Goal: Task Accomplishment & Management: Use online tool/utility

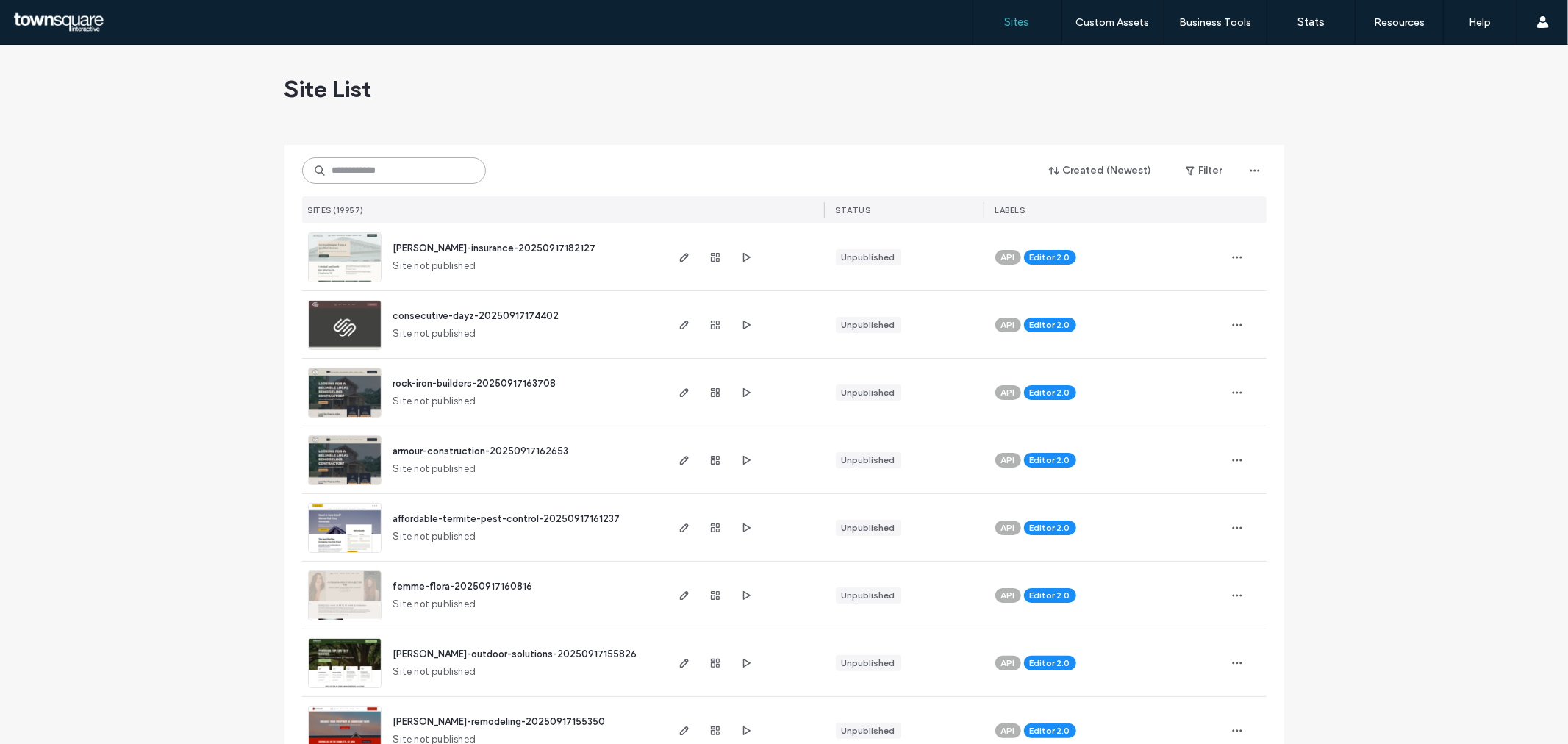
click at [423, 174] on input at bounding box center [394, 171] width 184 height 26
paste input "**********"
type input "**********"
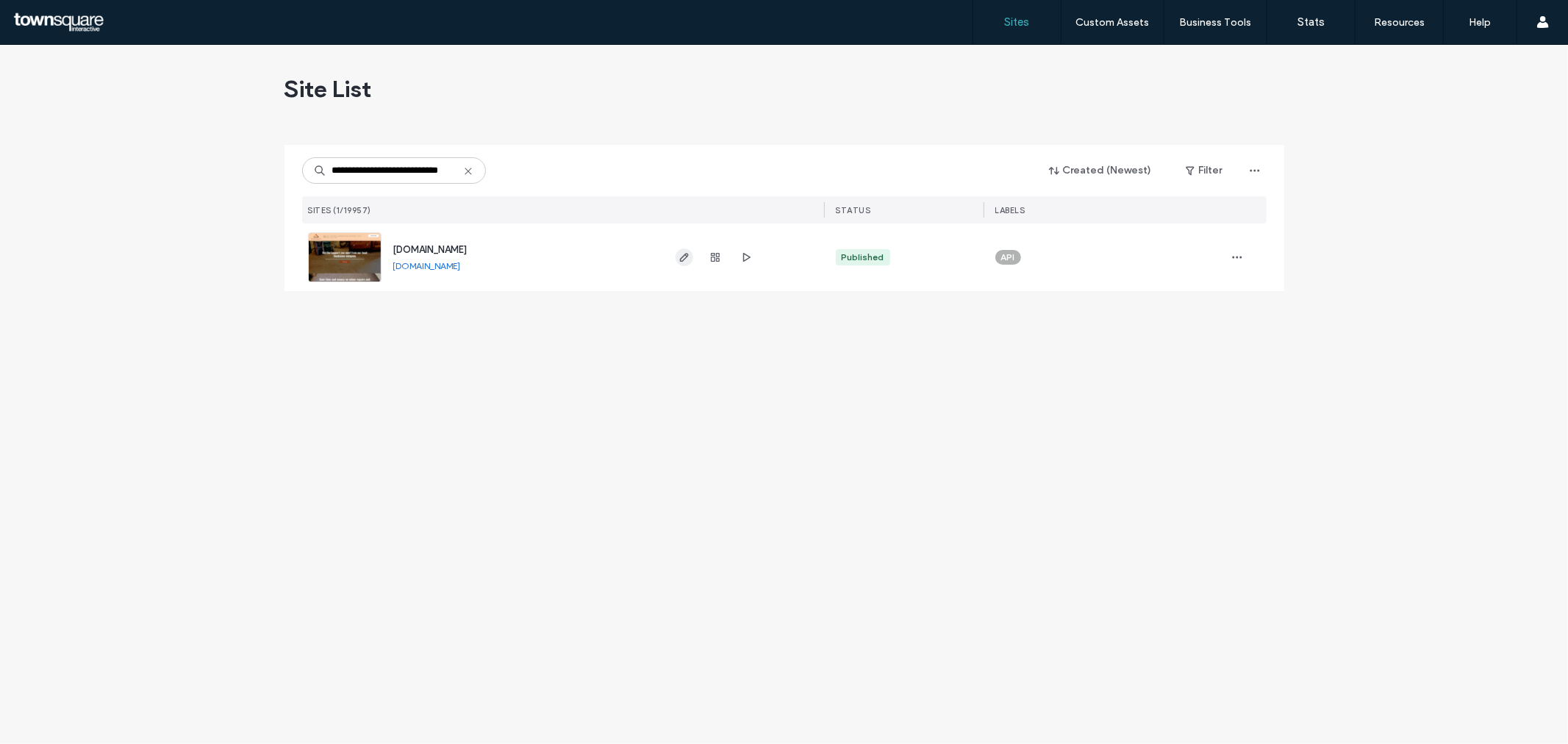
click at [684, 255] on use "button" at bounding box center [684, 257] width 9 height 9
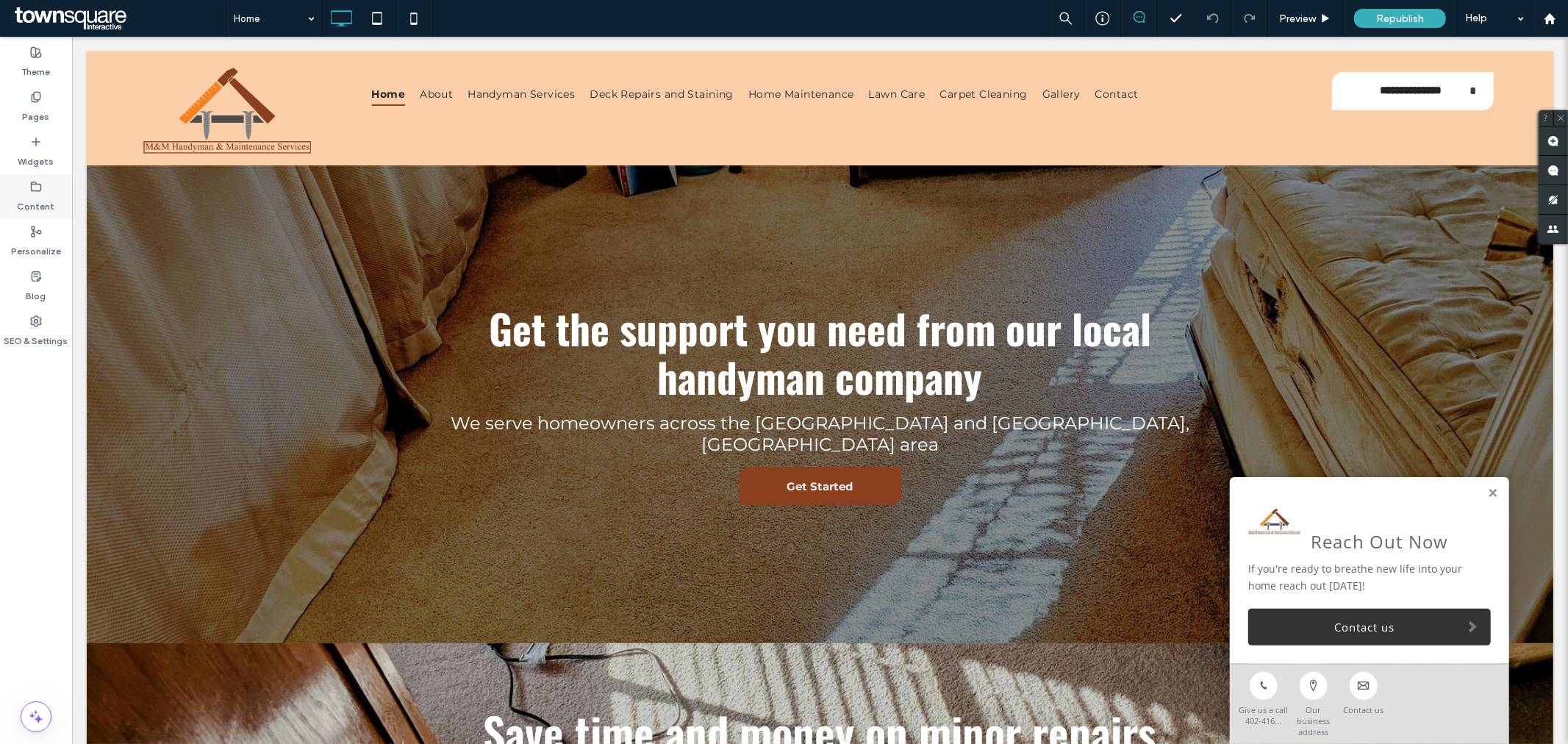
click at [28, 199] on label "Content" at bounding box center [36, 203] width 38 height 20
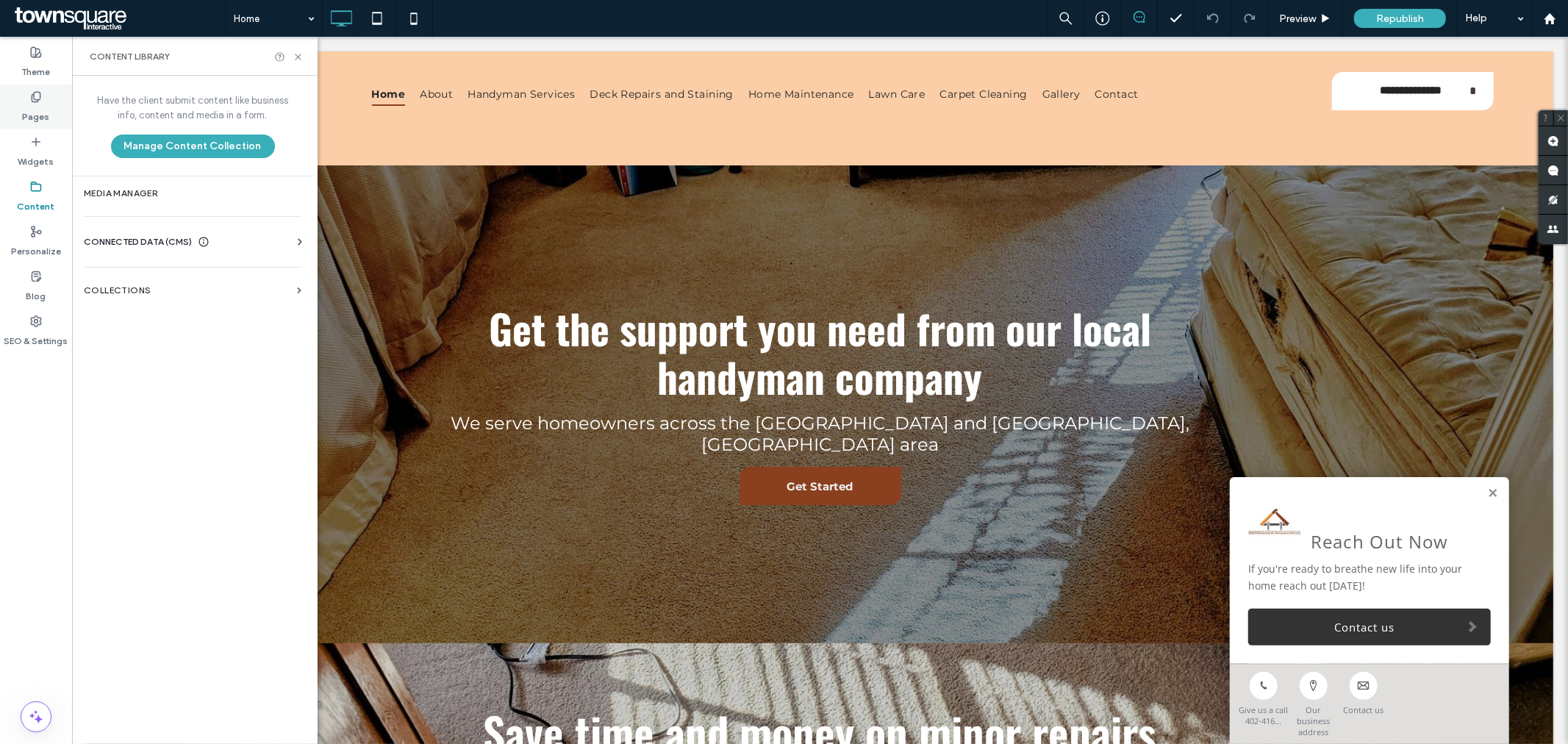
click at [39, 92] on icon at bounding box center [35, 96] width 11 height 11
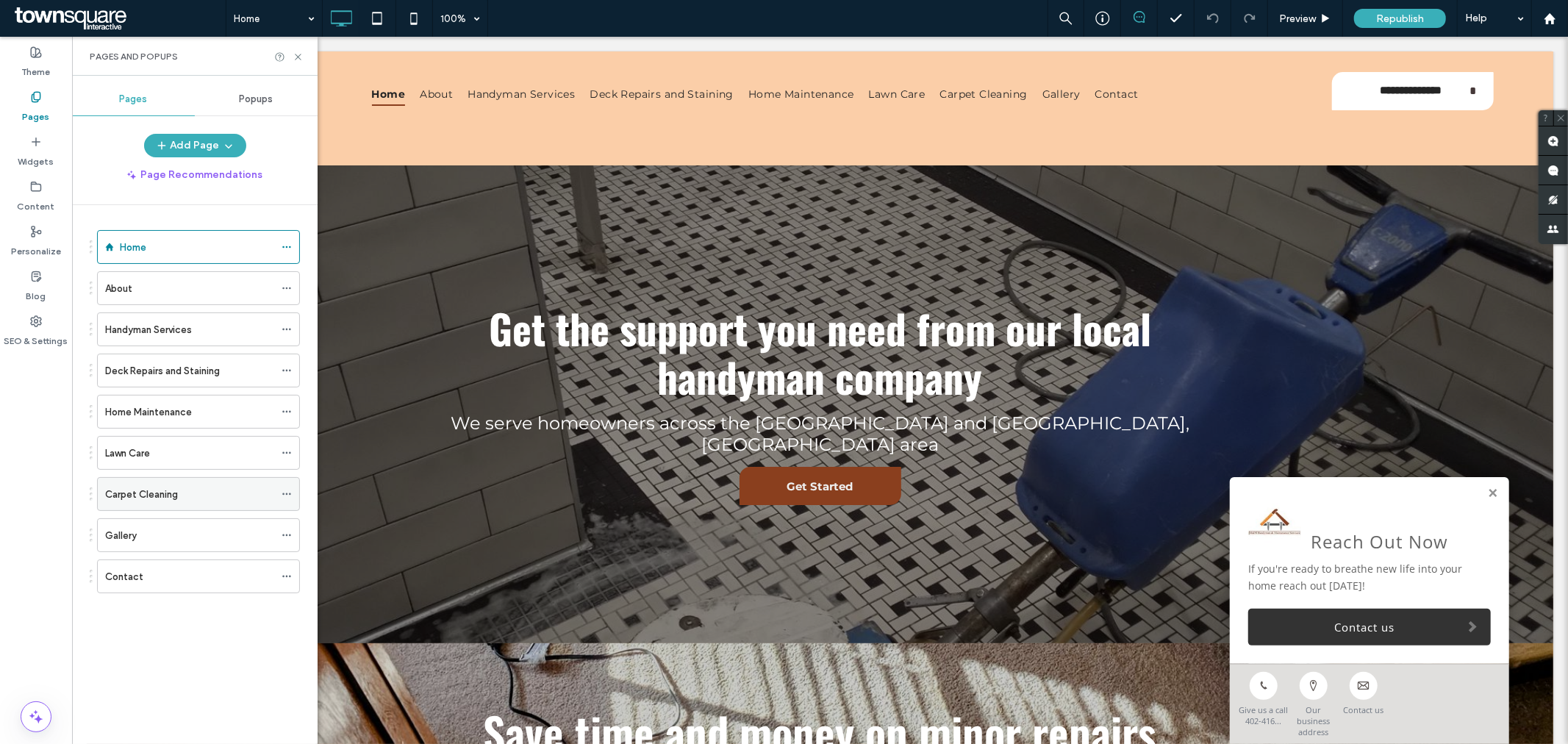
click at [189, 489] on div "Carpet Cleaning" at bounding box center [189, 495] width 169 height 16
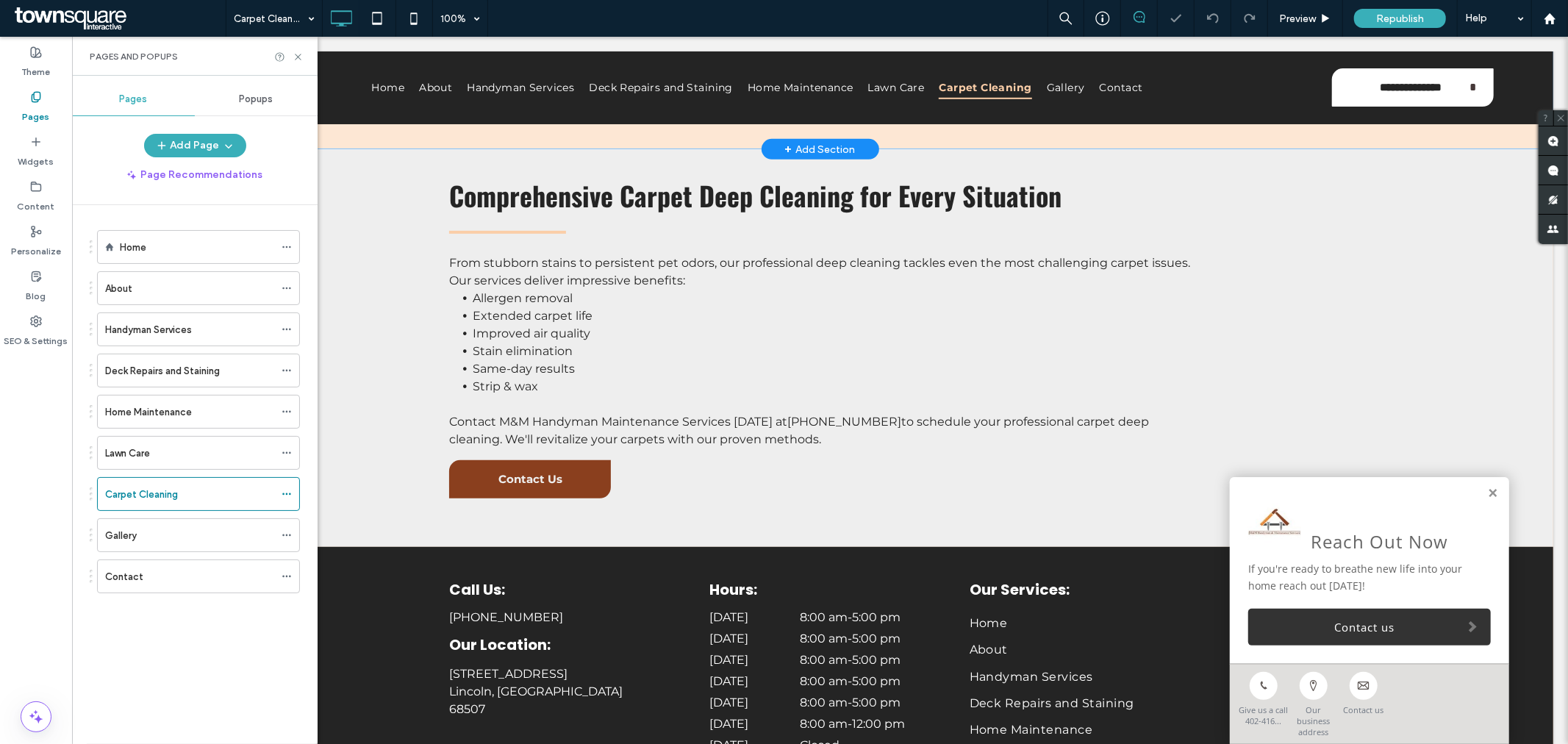
scroll to position [448, 0]
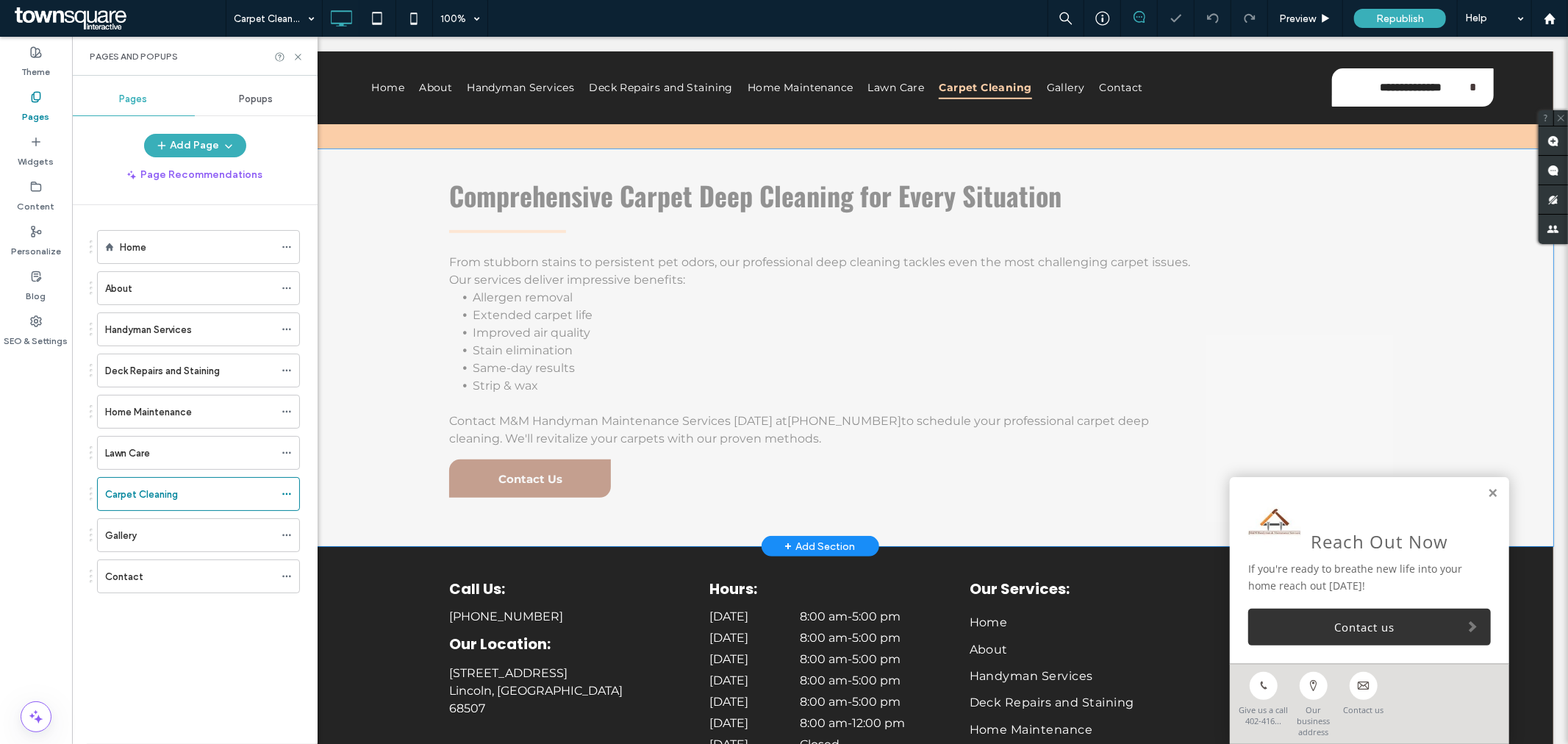
click at [831, 544] on div "+ Add Section" at bounding box center [820, 545] width 70 height 16
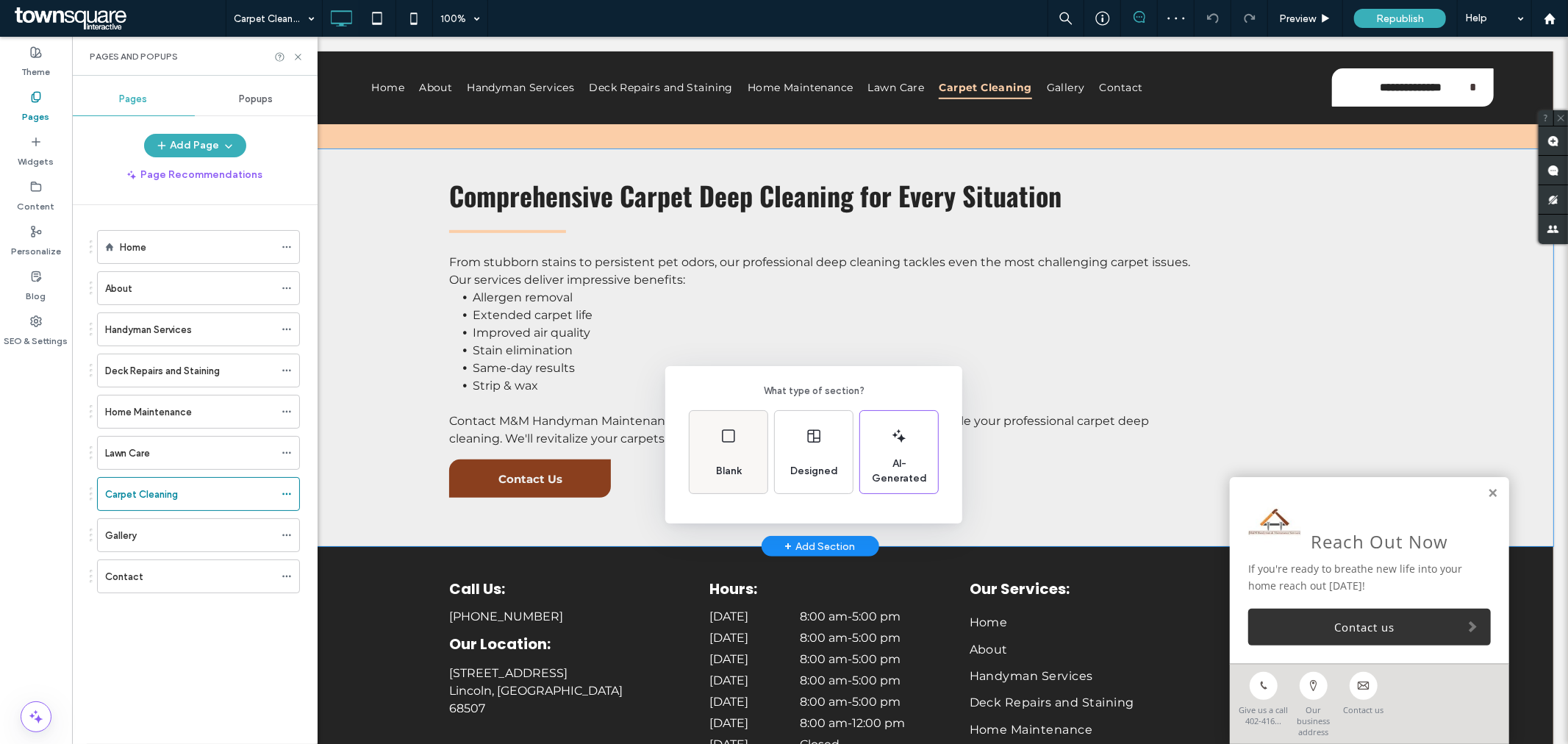
click at [743, 464] on span "Blank" at bounding box center [729, 471] width 38 height 15
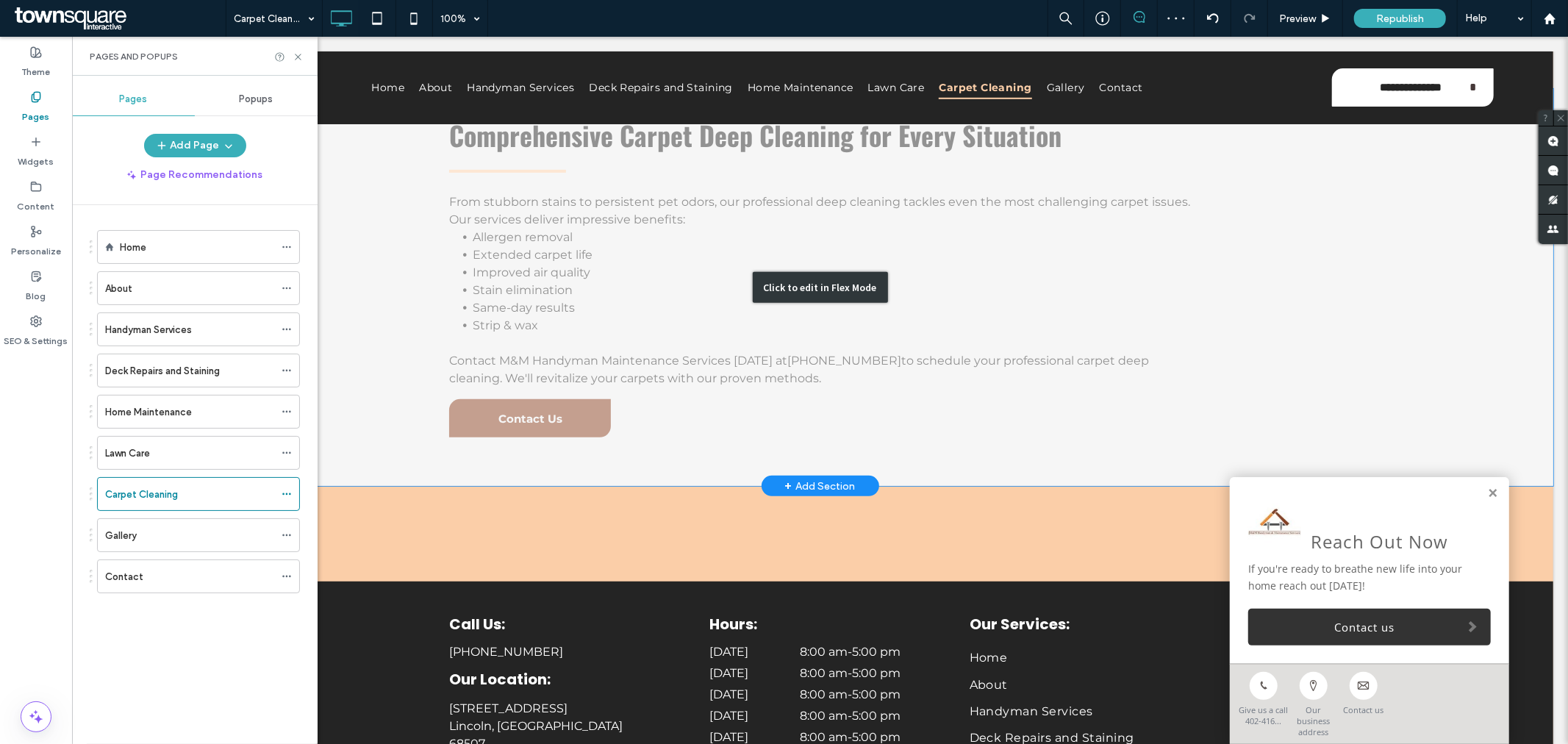
scroll to position [611, 0]
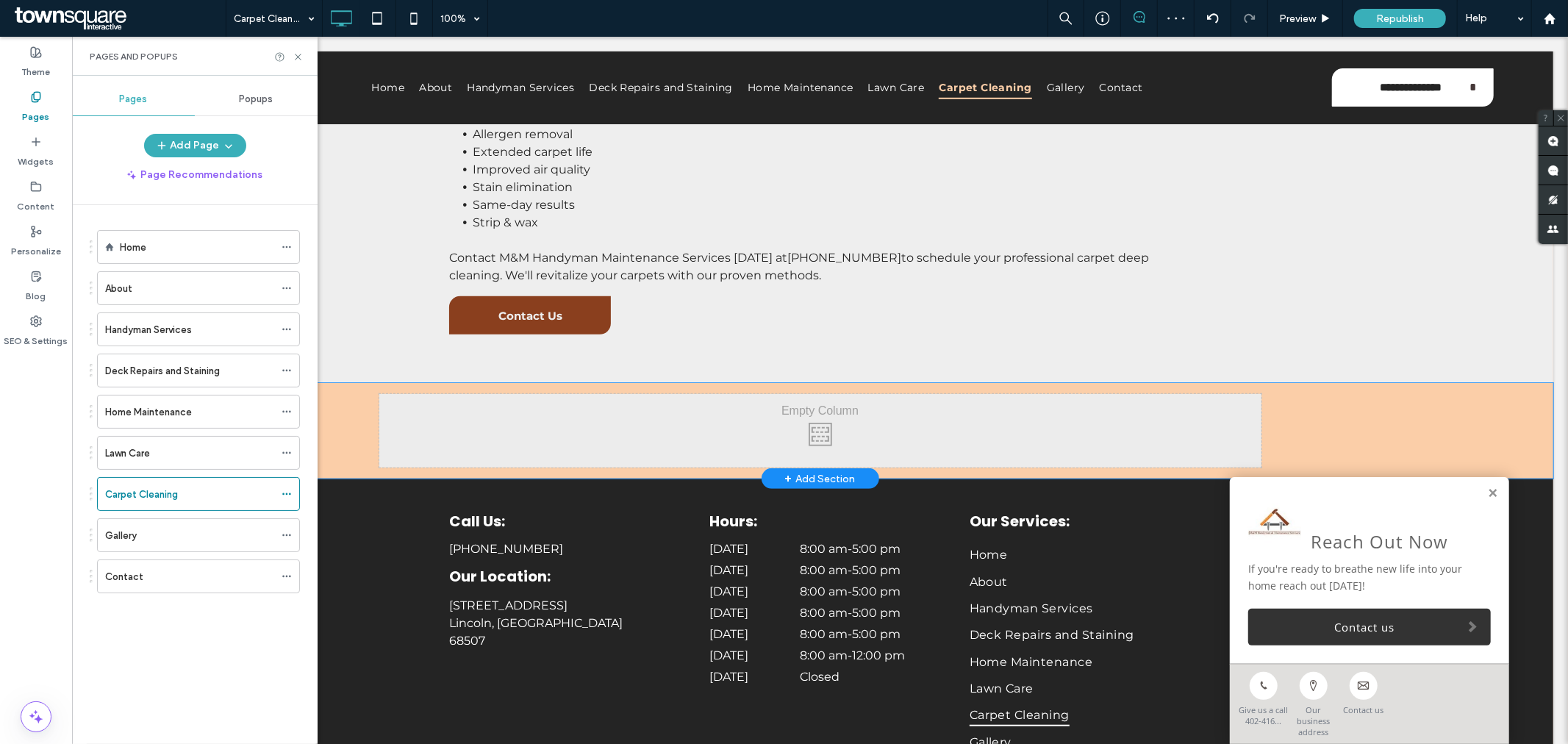
click at [952, 421] on div "Click To Paste Click To Paste" at bounding box center [820, 430] width 883 height 73
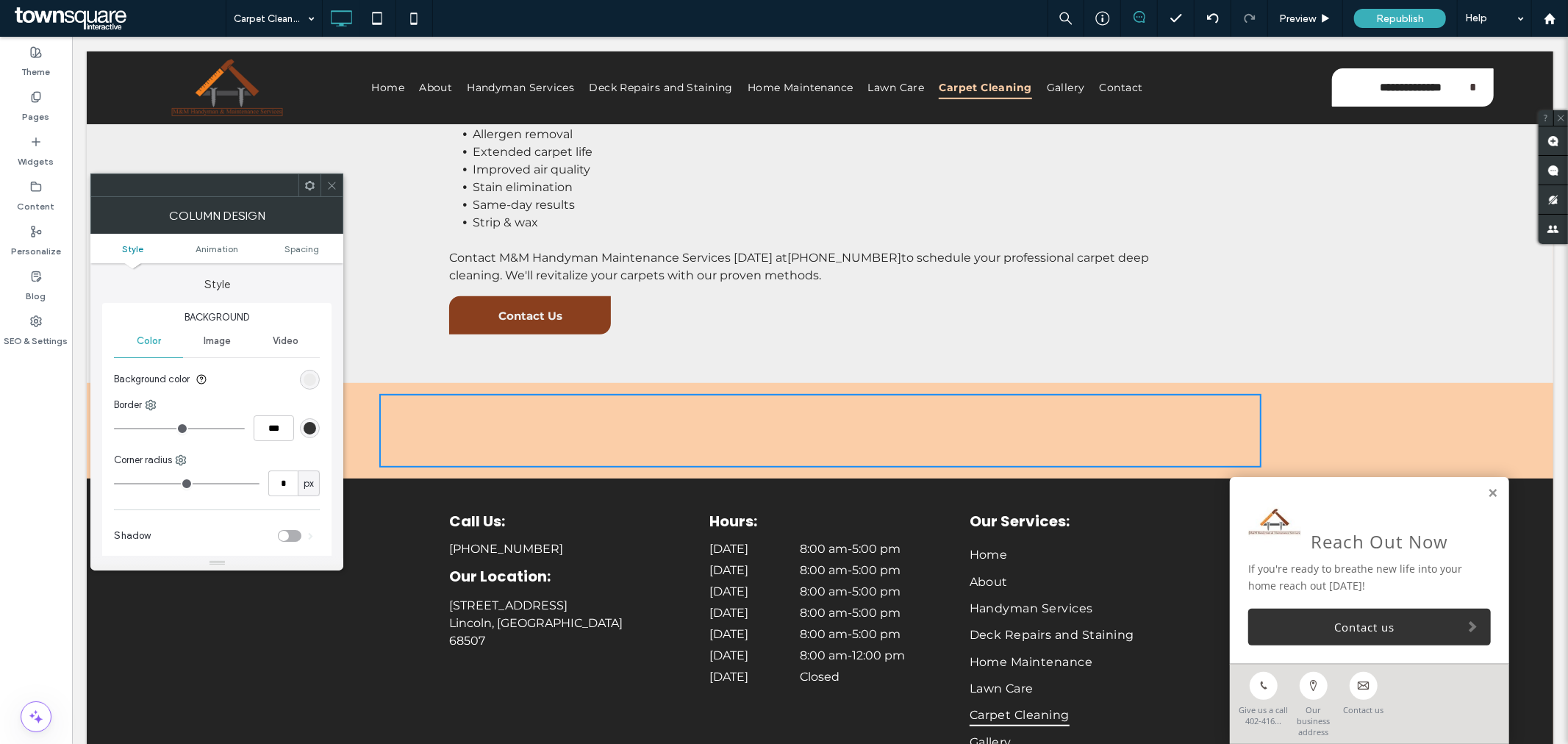
click at [1374, 420] on div "Click To Paste Click To Paste Row + Add Section" at bounding box center [819, 430] width 1467 height 96
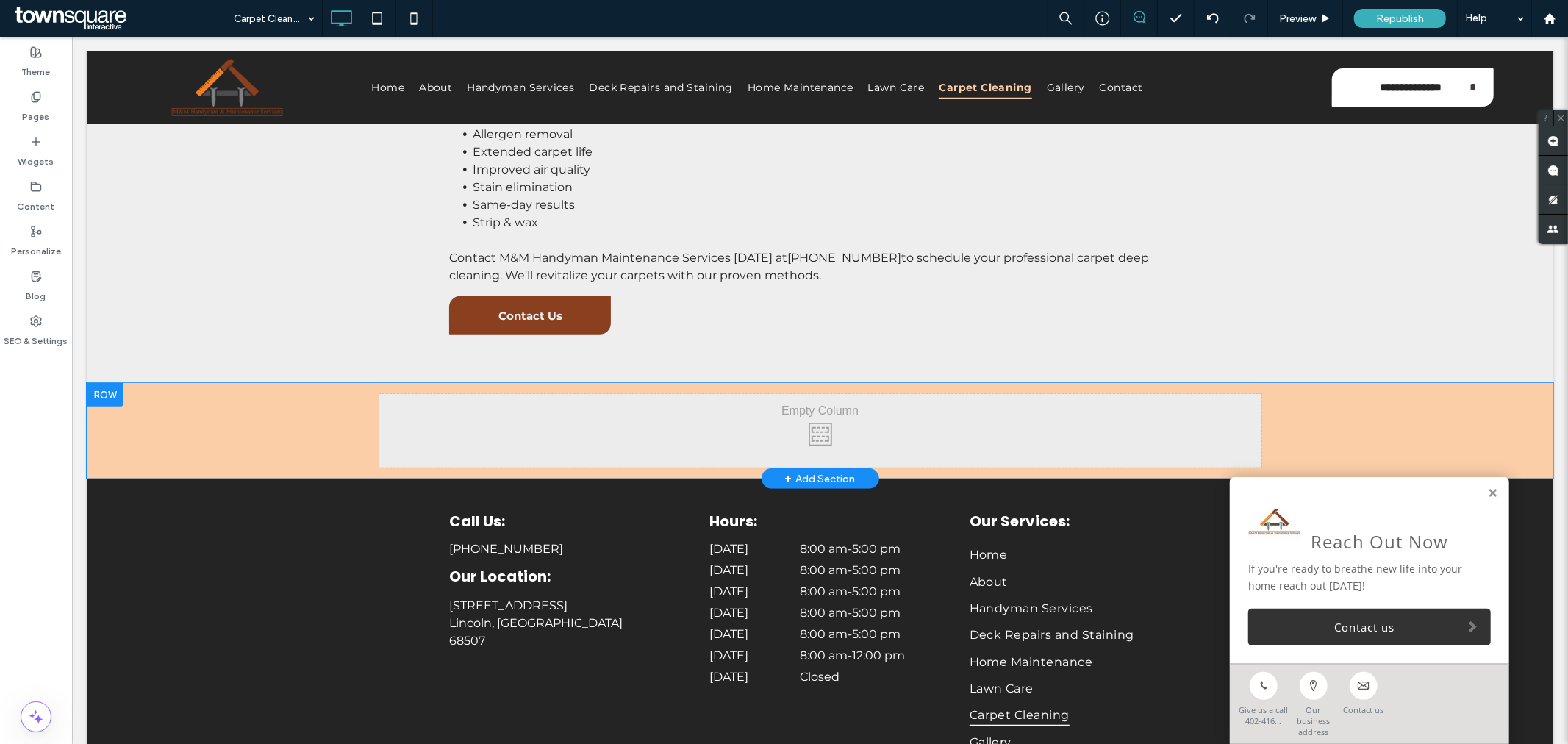
click at [274, 402] on div "Click To Paste Click To Paste Row + Add Section" at bounding box center [819, 430] width 1467 height 96
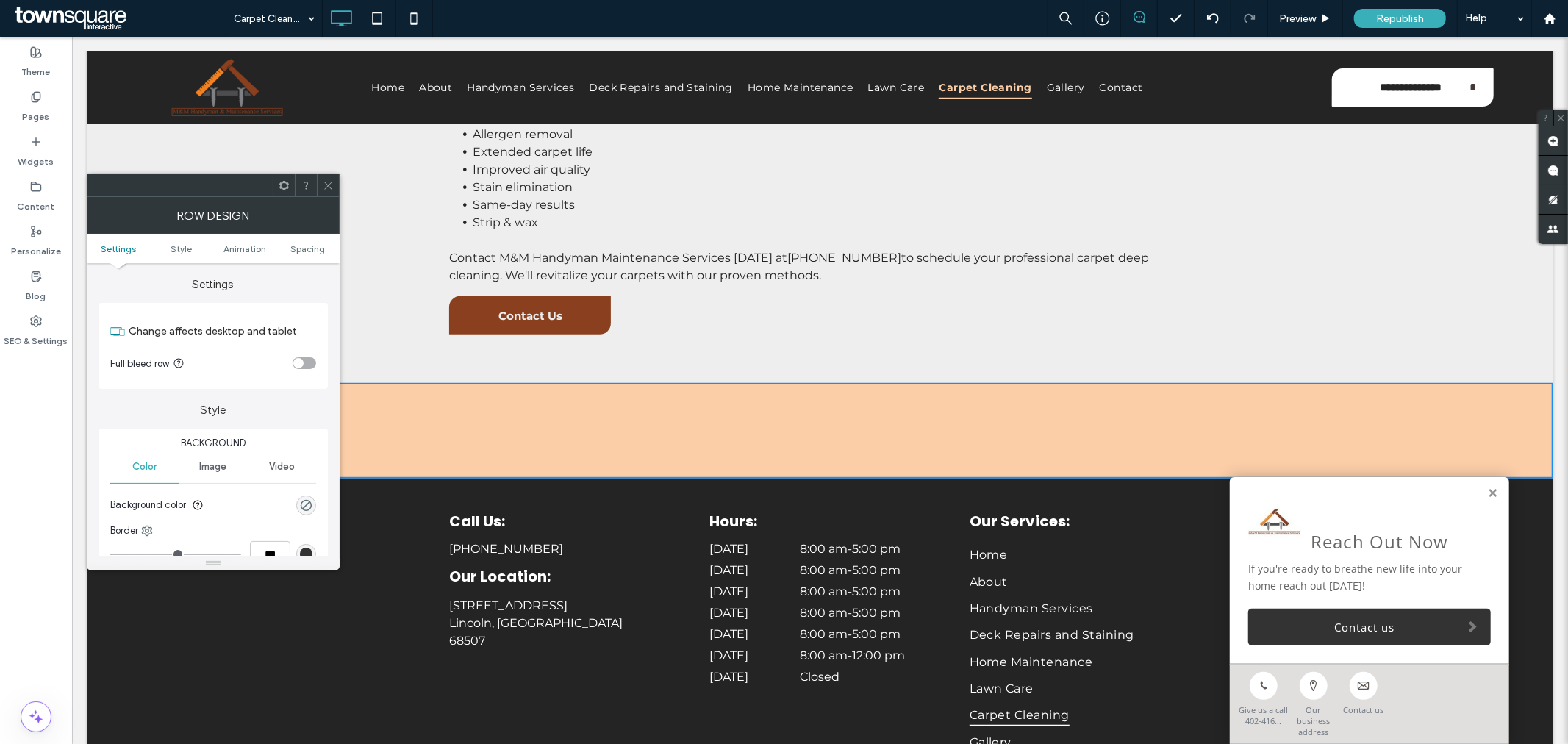
click at [322, 179] on div at bounding box center [328, 185] width 22 height 22
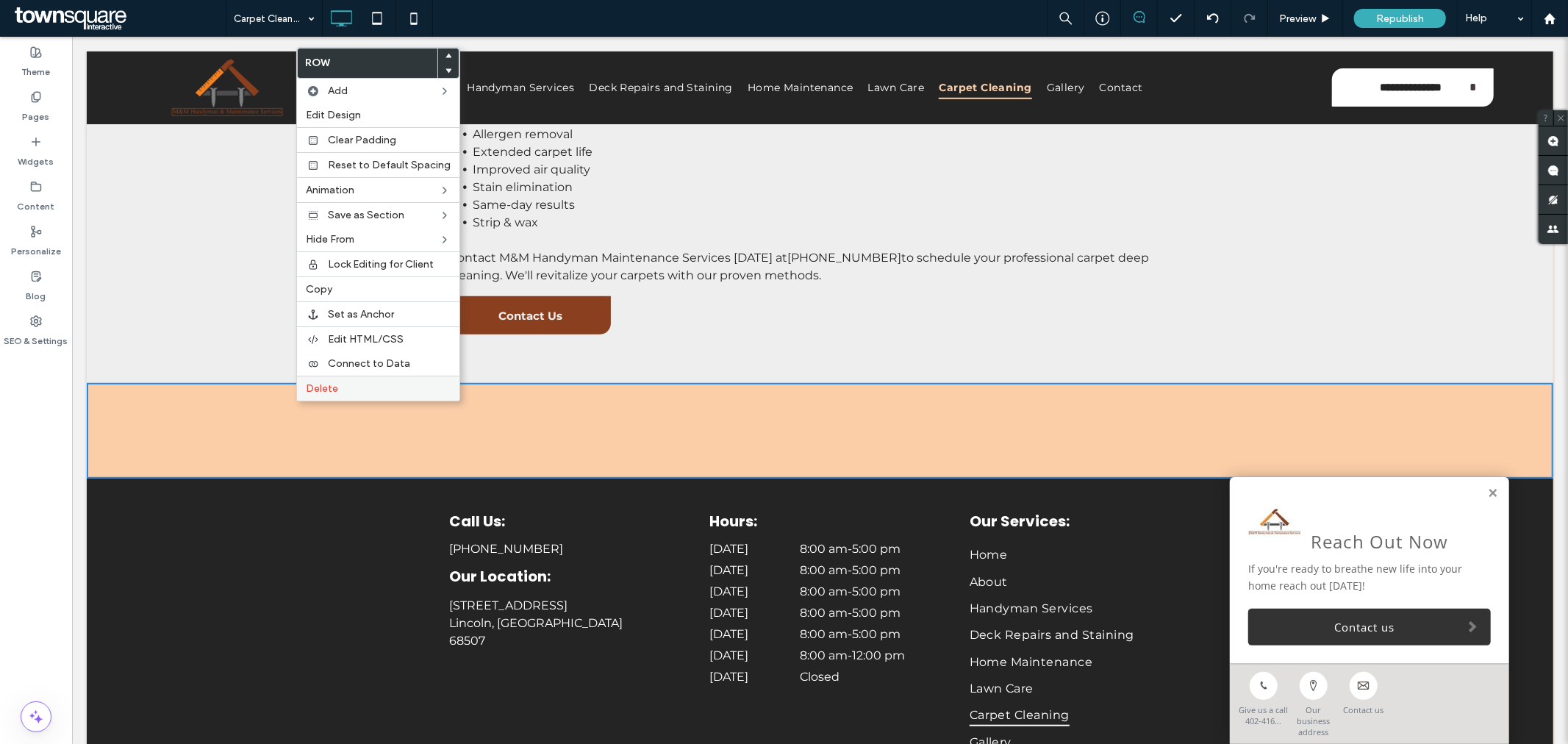
click at [356, 394] on div "Delete" at bounding box center [378, 387] width 162 height 25
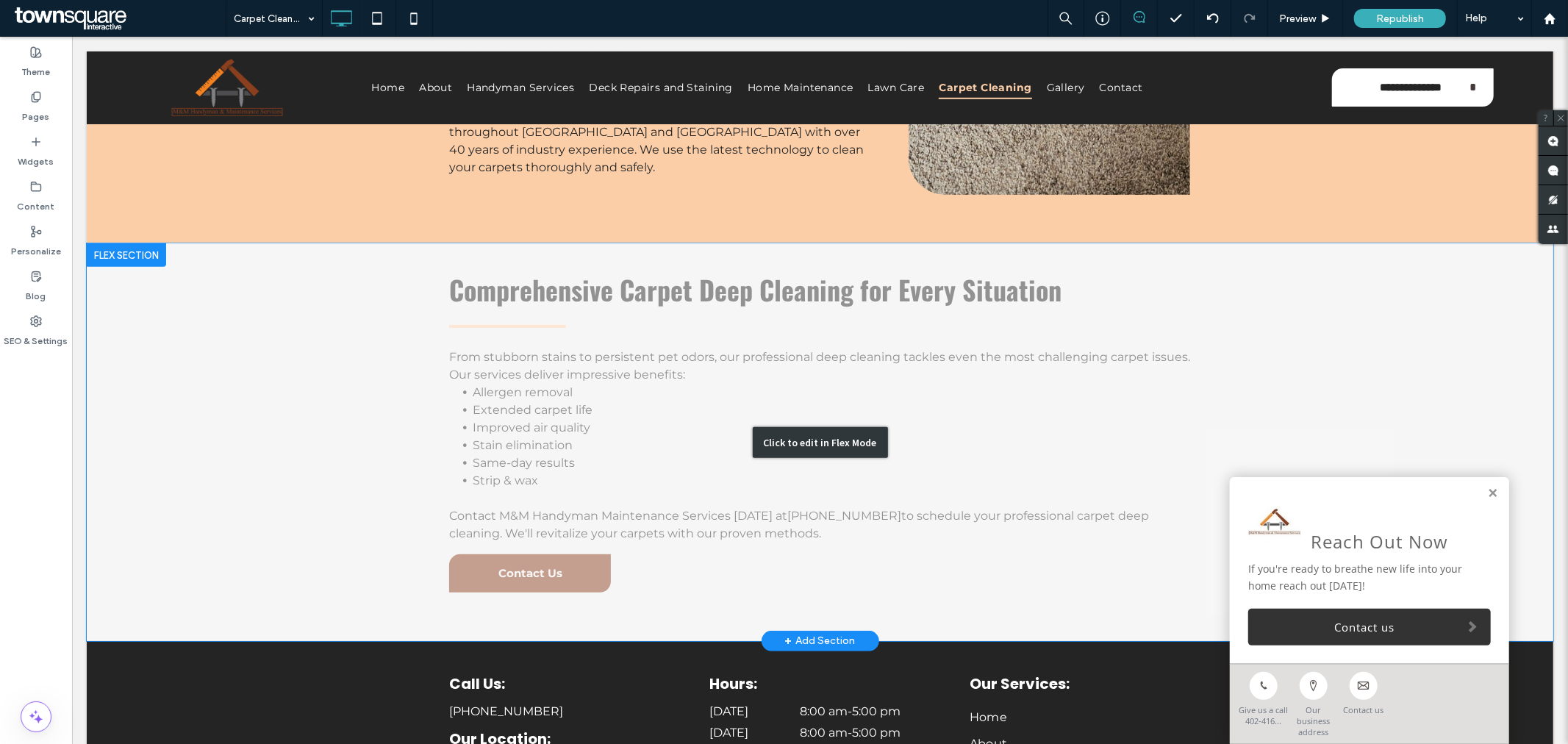
scroll to position [163, 0]
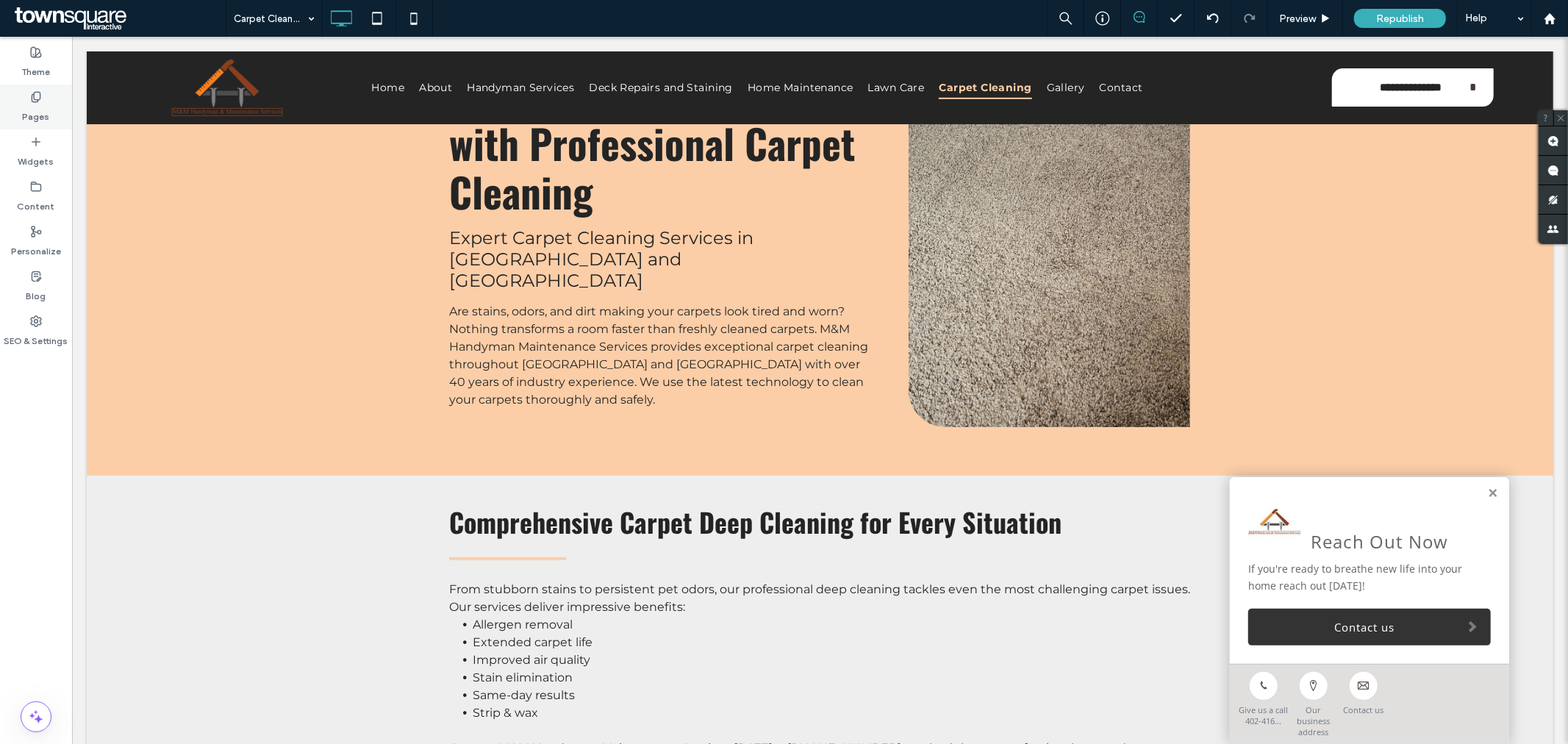
click at [31, 93] on icon at bounding box center [35, 96] width 11 height 11
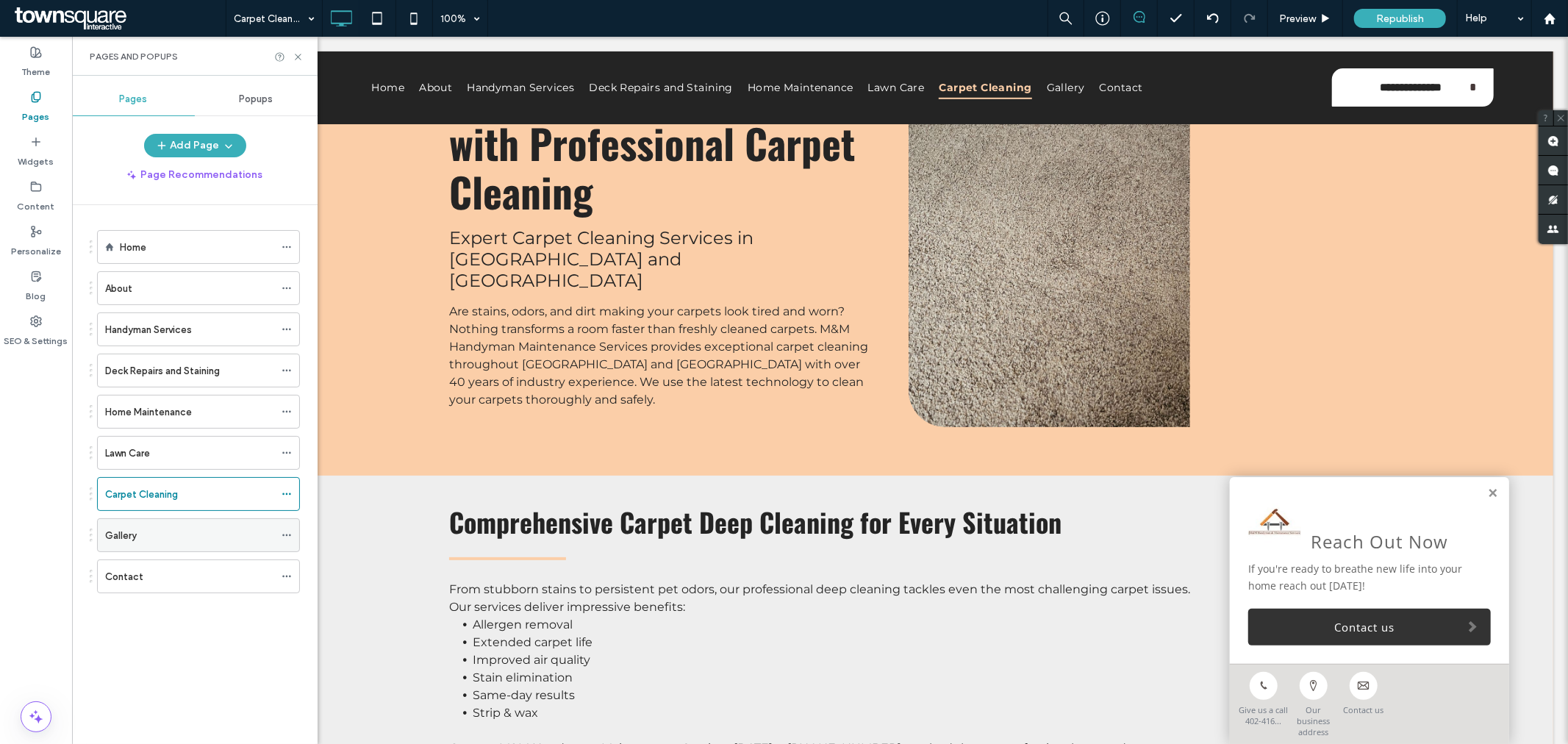
click at [163, 529] on div "Gallery" at bounding box center [189, 535] width 169 height 16
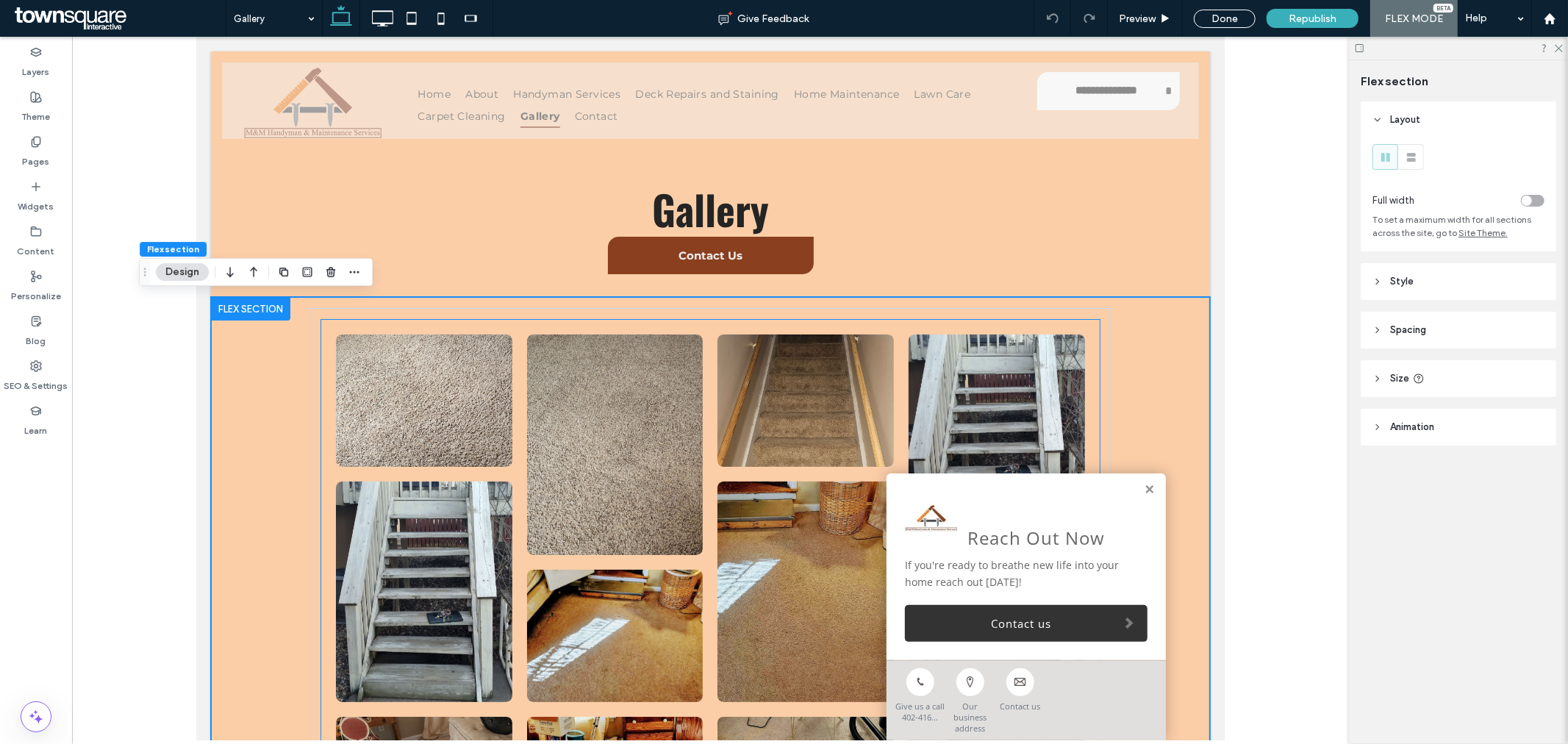
click at [528, 328] on li "Button" at bounding box center [614, 444] width 191 height 235
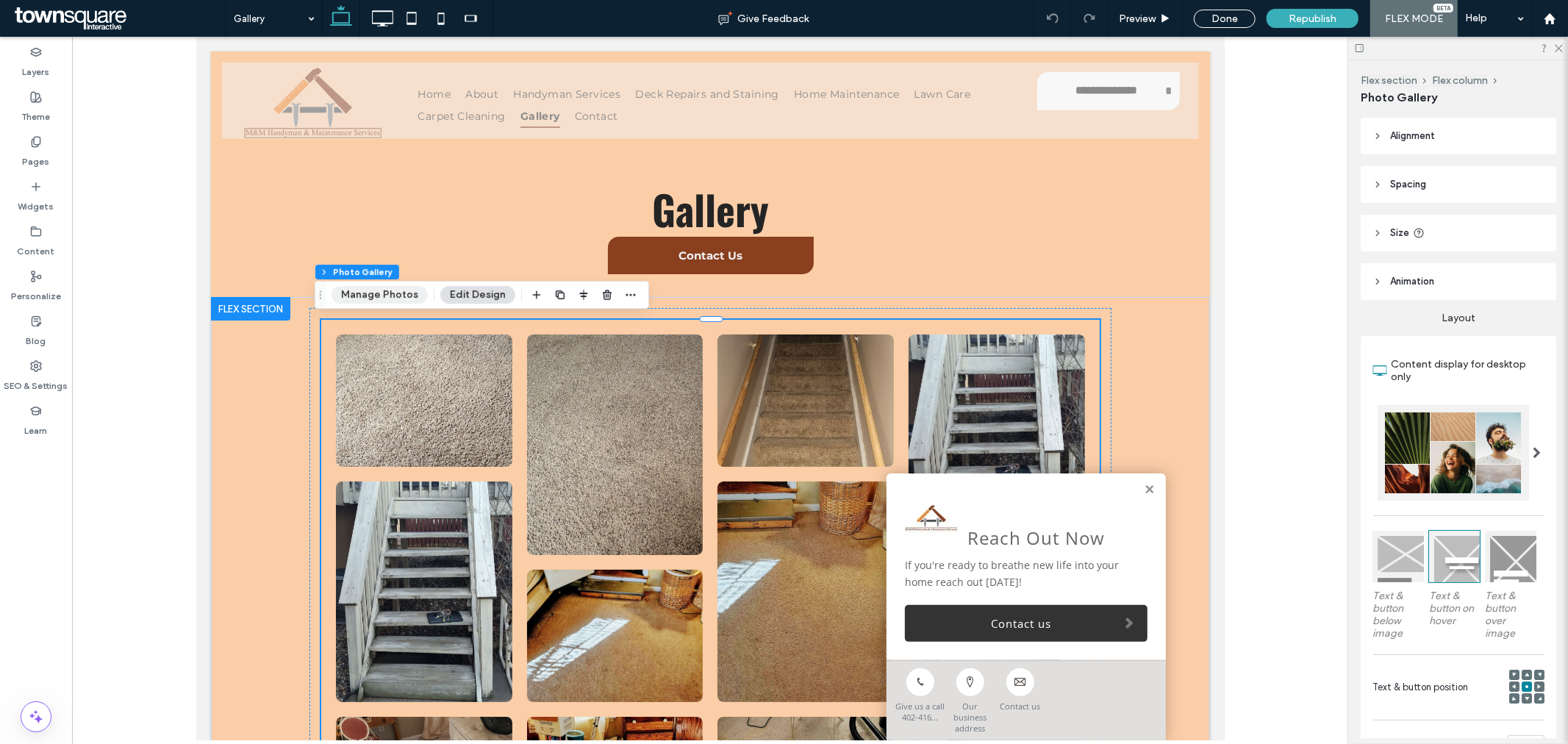
click at [396, 294] on button "Manage Photos" at bounding box center [379, 295] width 96 height 18
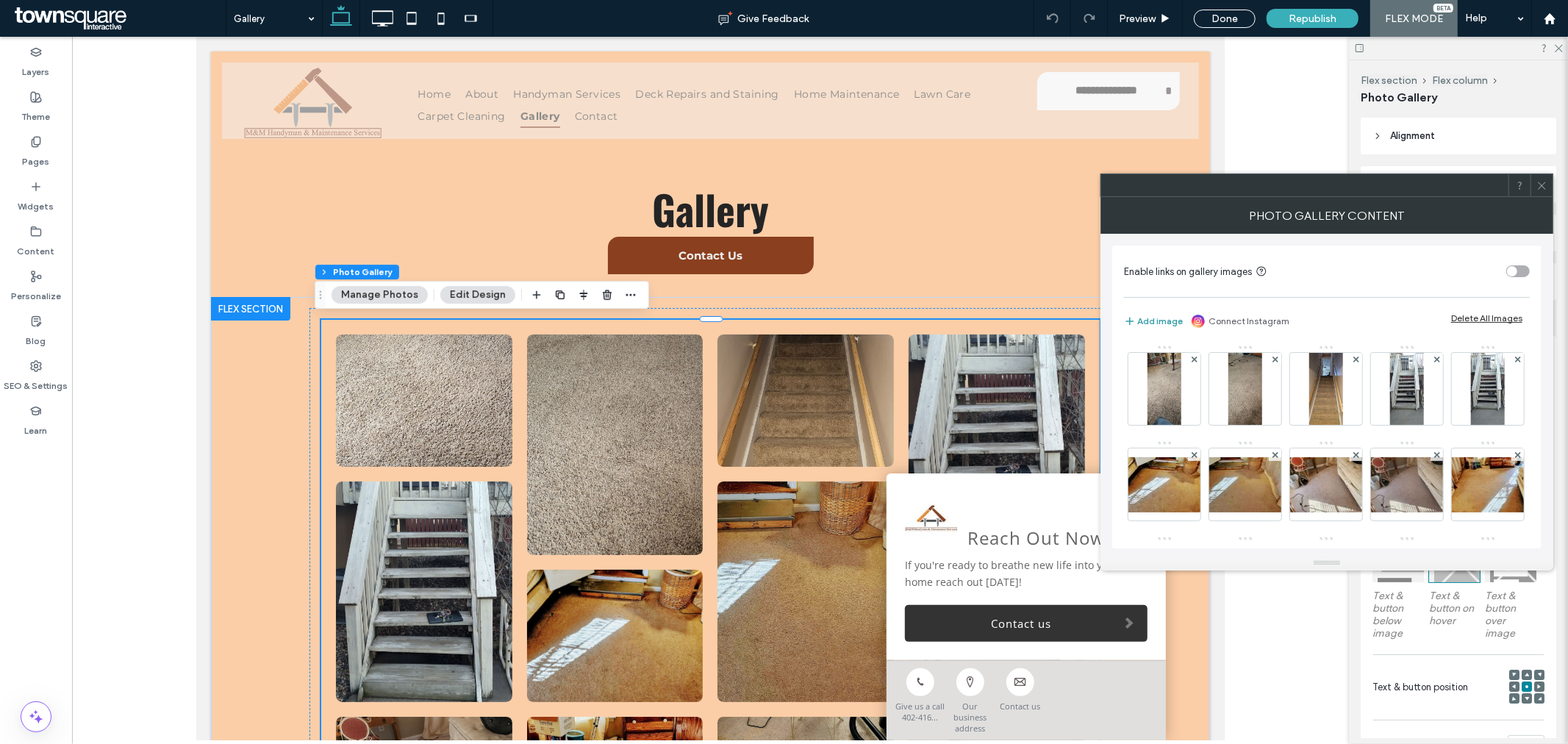
click at [1165, 317] on button "Add image" at bounding box center [1153, 321] width 59 height 18
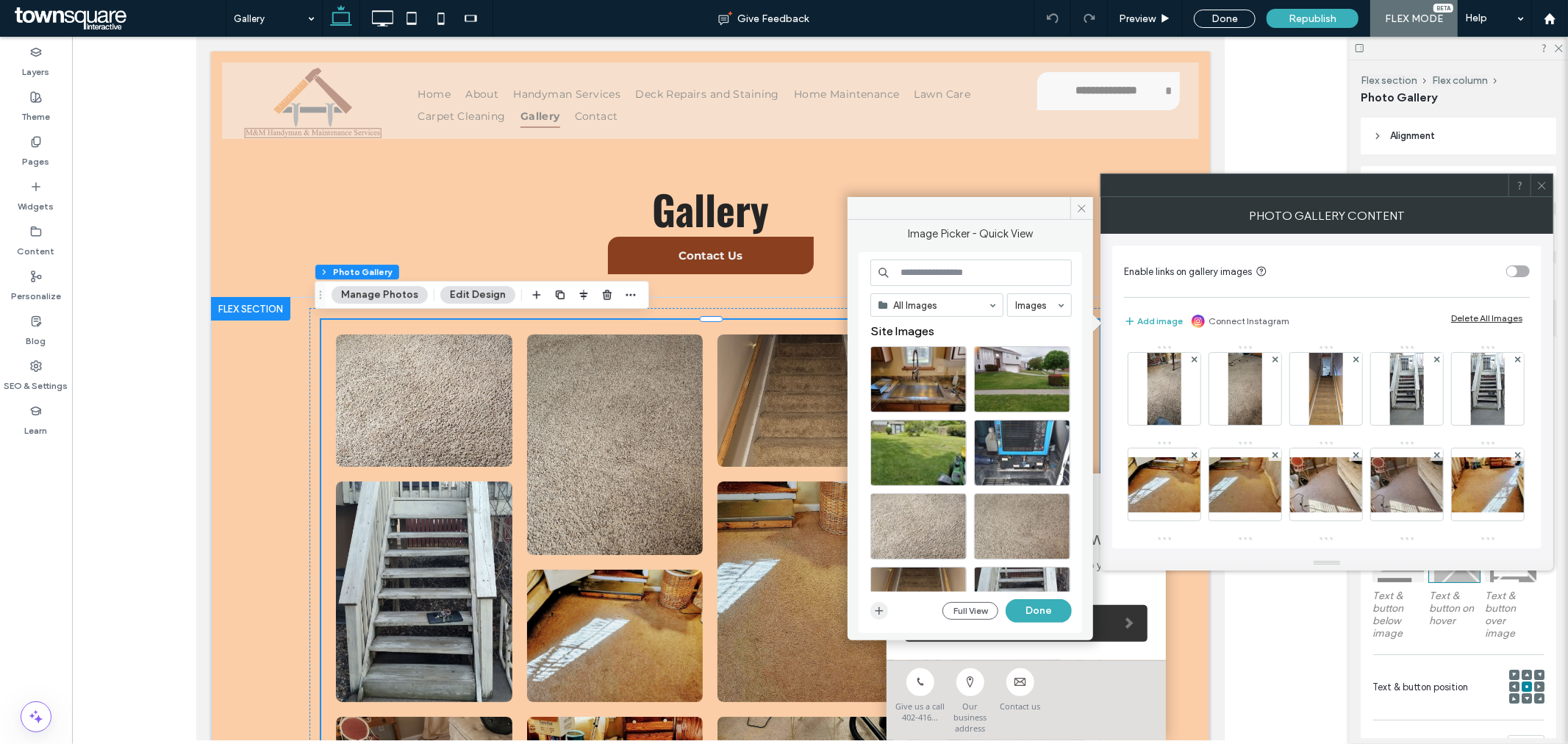
click at [870, 612] on span "button" at bounding box center [879, 611] width 18 height 18
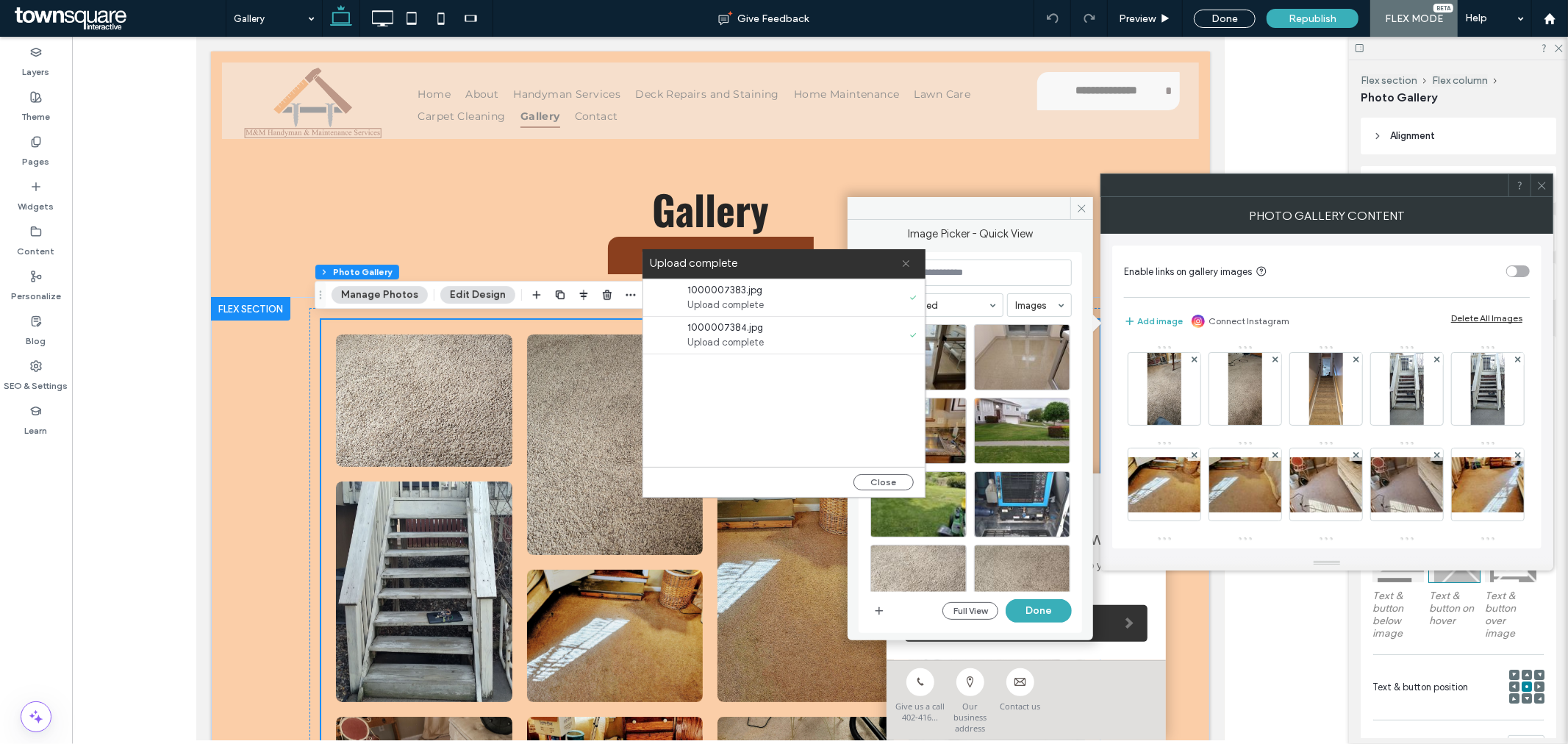
click at [908, 260] on icon at bounding box center [906, 263] width 10 height 10
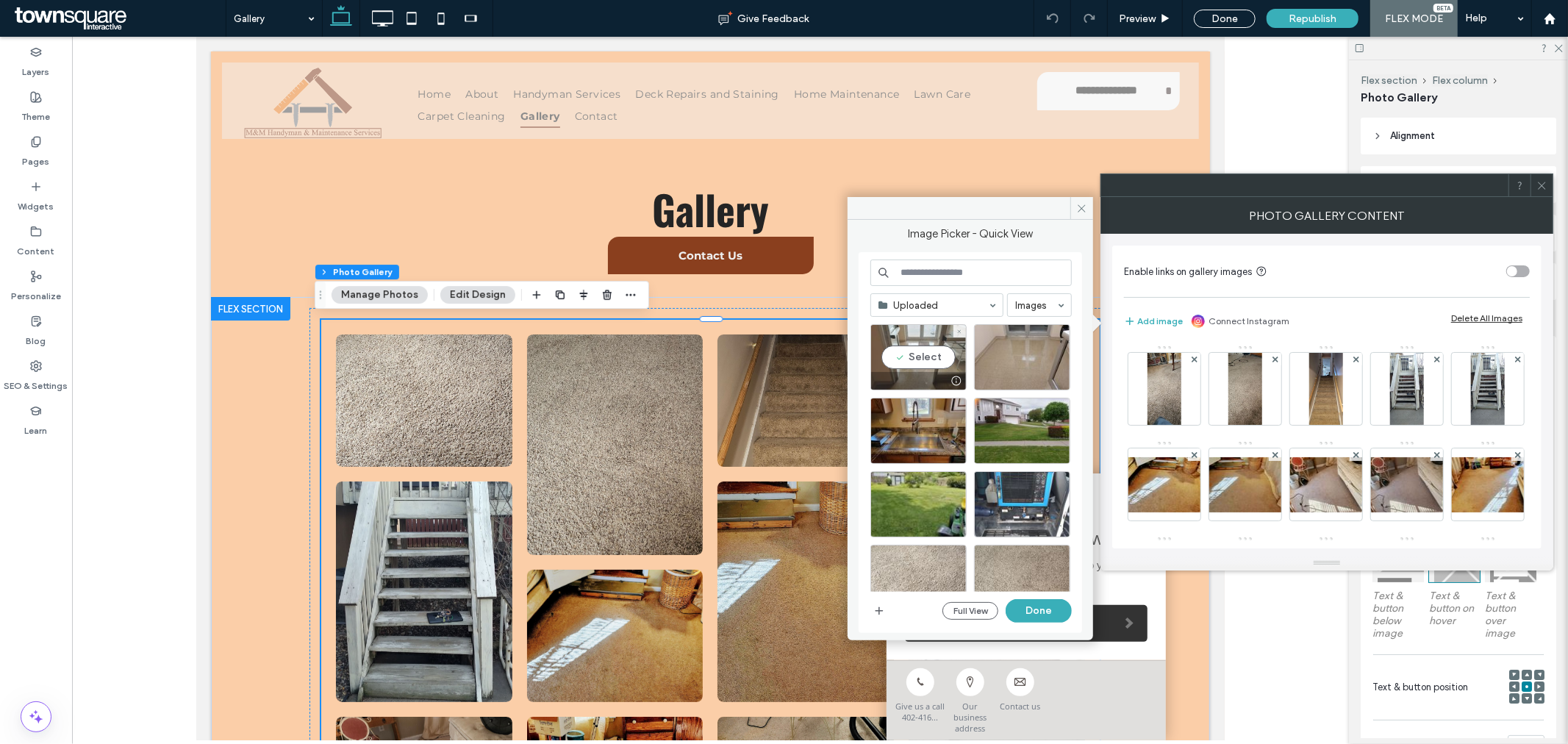
click at [927, 353] on div "Select" at bounding box center [918, 357] width 96 height 66
click at [1029, 357] on div "Select" at bounding box center [1022, 357] width 96 height 66
click at [1039, 612] on button "Done" at bounding box center [1039, 610] width 66 height 24
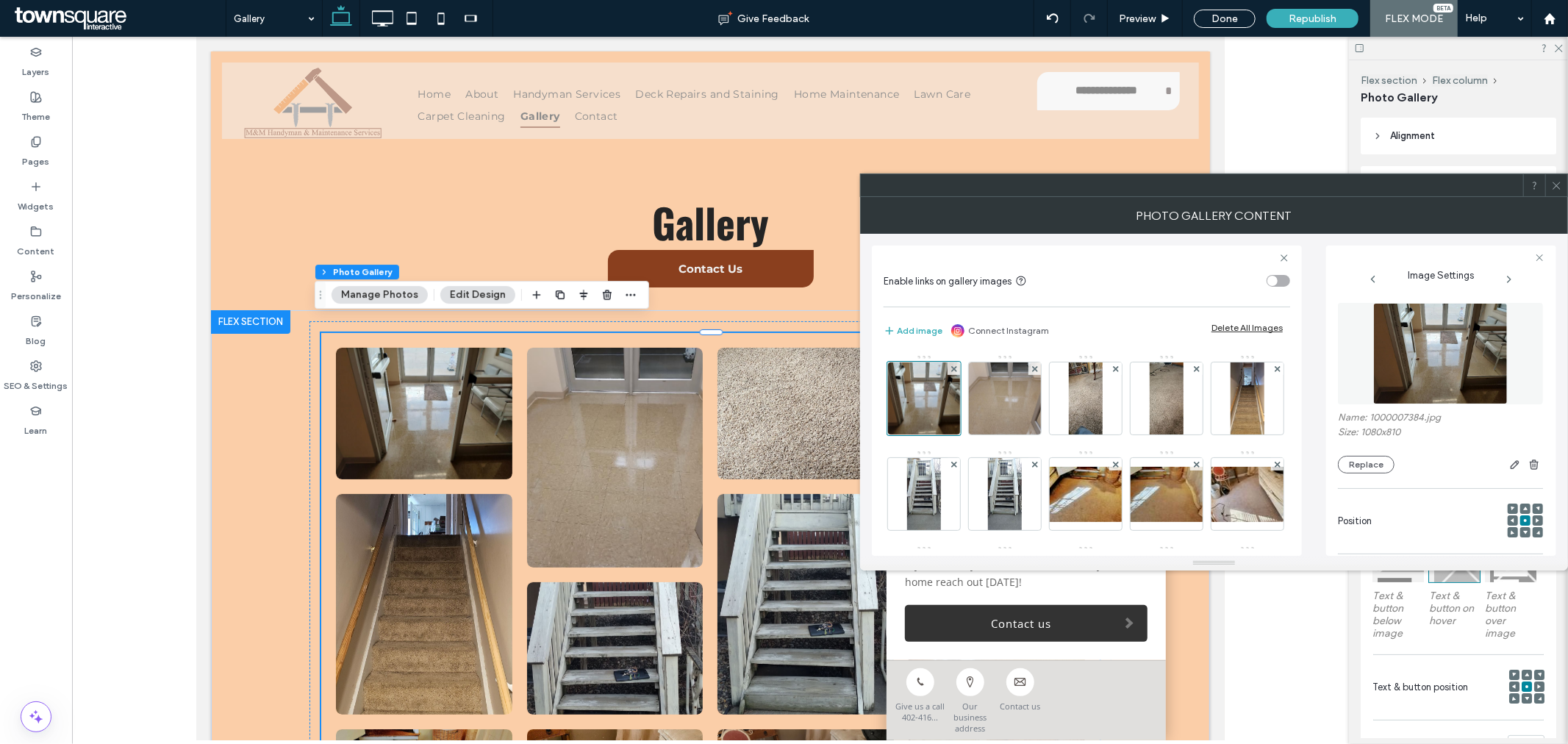
click at [1555, 195] on span at bounding box center [1557, 185] width 11 height 22
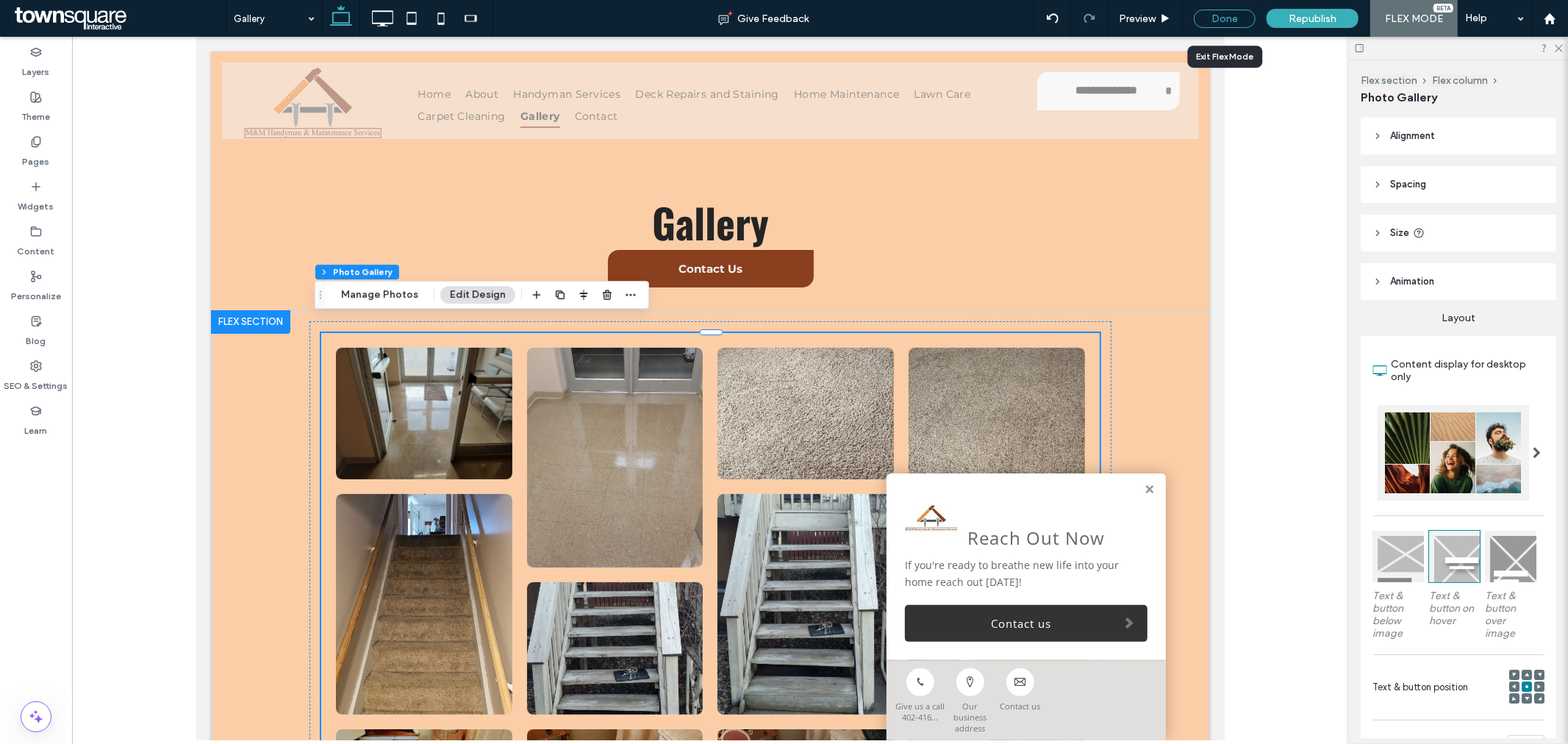
click at [1230, 25] on div "Done" at bounding box center [1224, 18] width 62 height 18
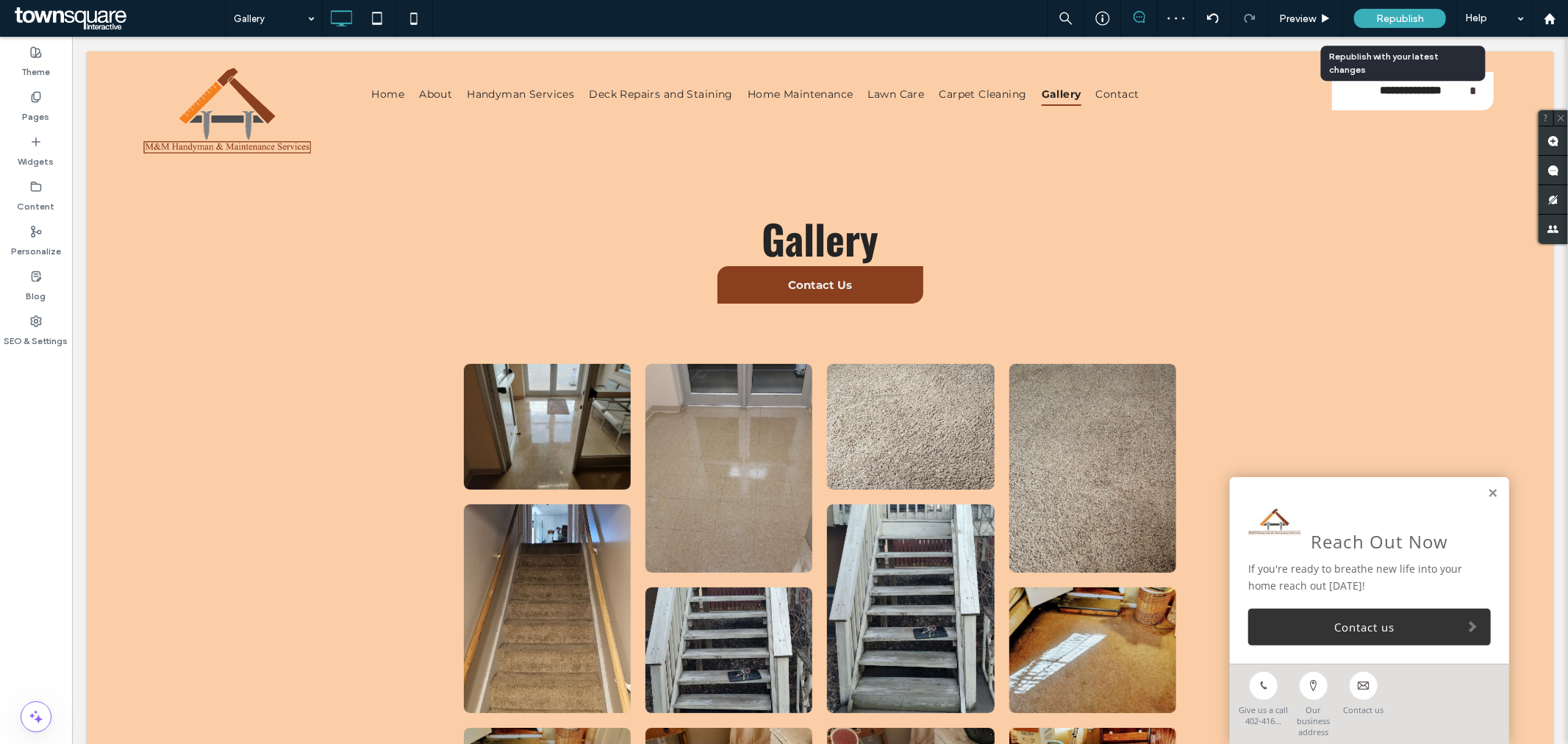
click at [1407, 20] on span "Republish" at bounding box center [1400, 18] width 48 height 12
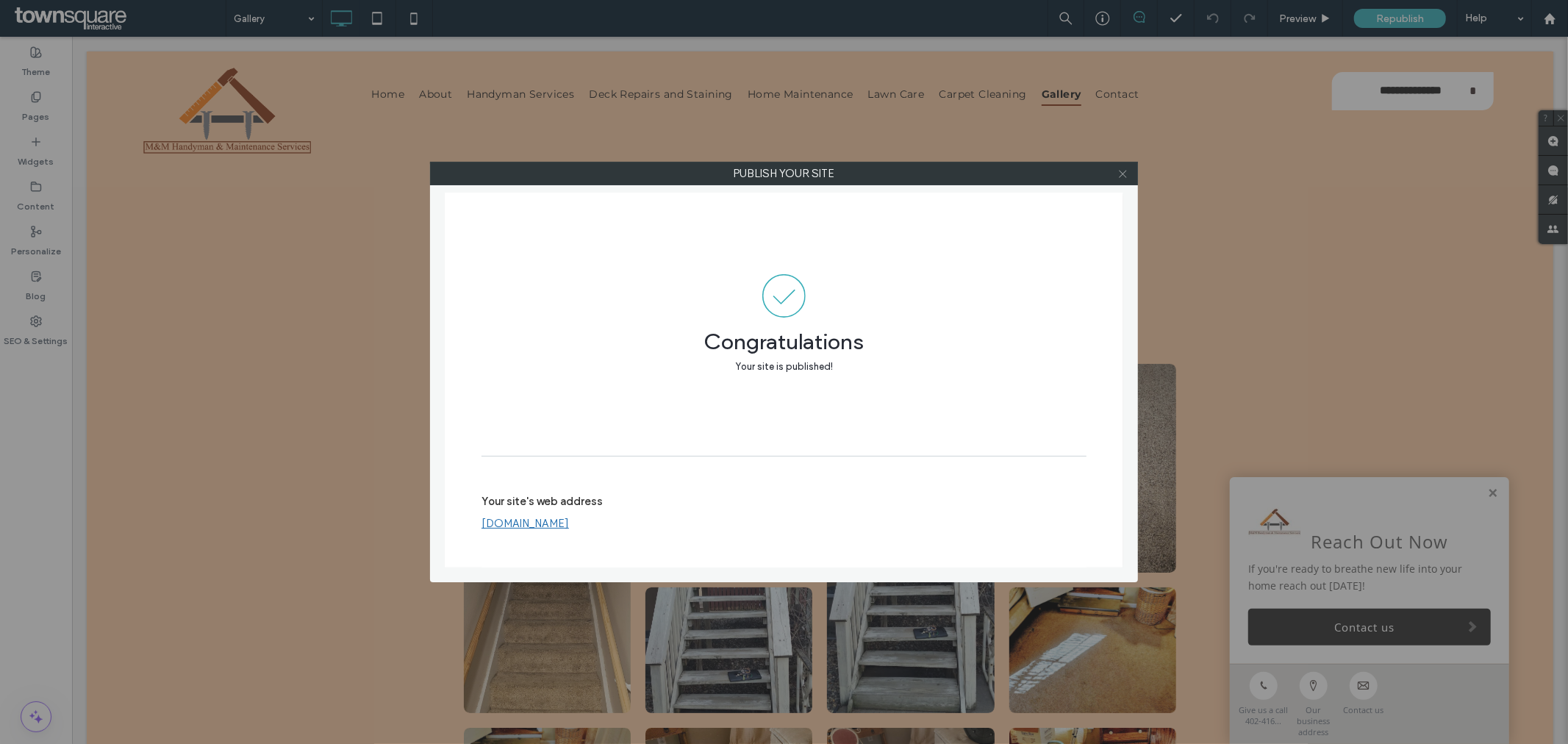
click at [1126, 172] on icon at bounding box center [1123, 173] width 11 height 11
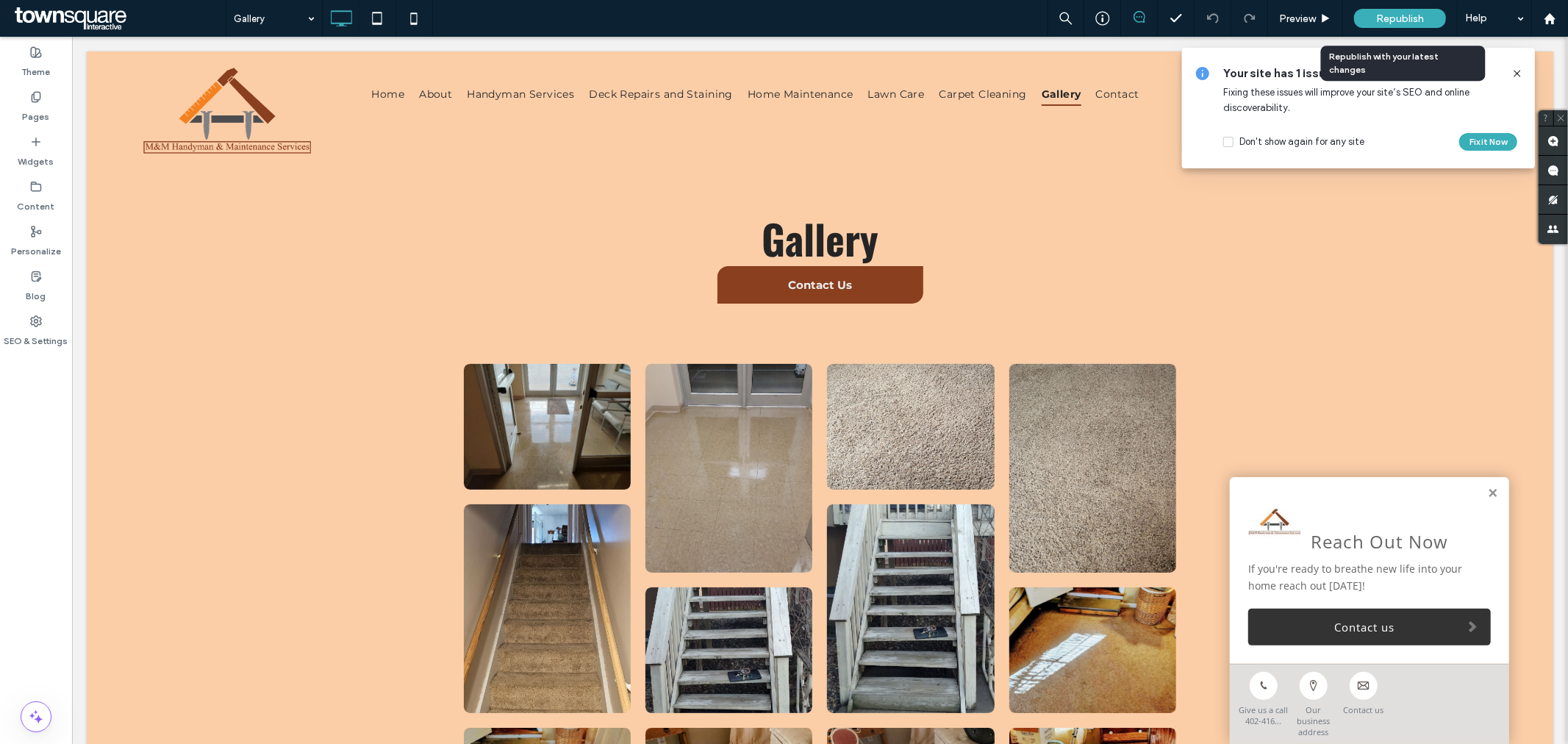
click at [1387, 24] on span "Republish" at bounding box center [1400, 18] width 48 height 12
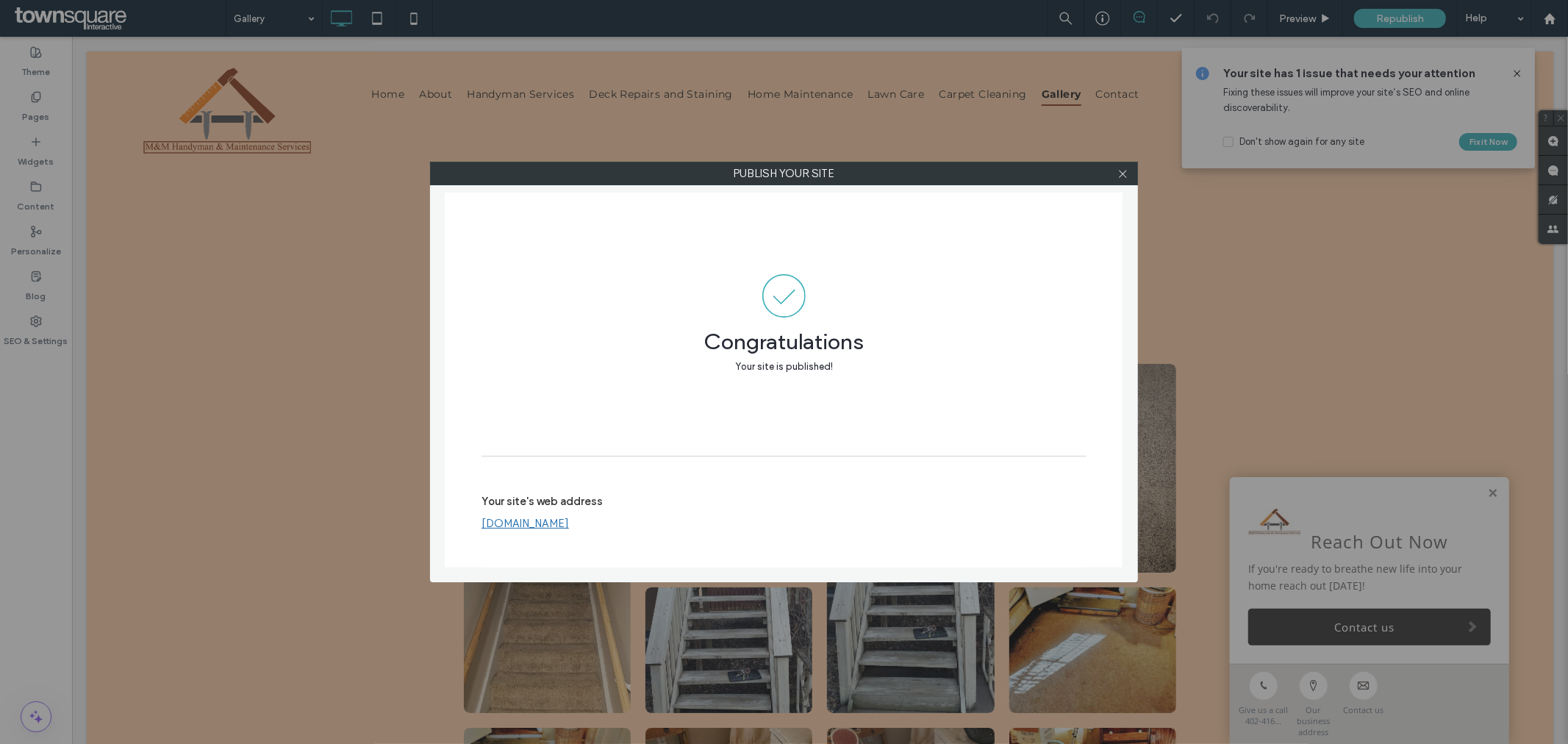
click at [569, 519] on link "[DOMAIN_NAME]" at bounding box center [525, 523] width 87 height 13
click at [1123, 173] on icon at bounding box center [1123, 173] width 11 height 11
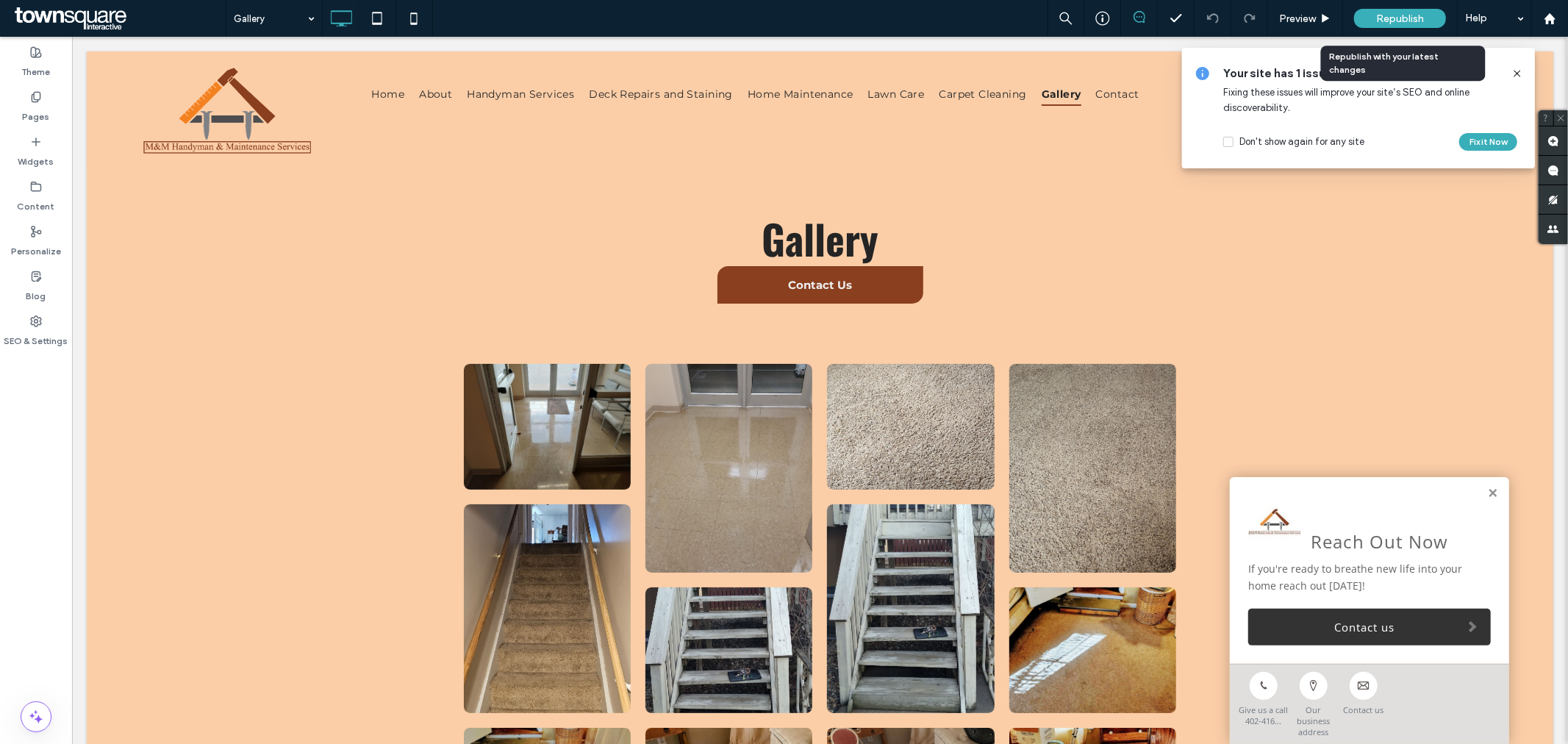
click at [1392, 16] on span "Republish" at bounding box center [1400, 18] width 48 height 12
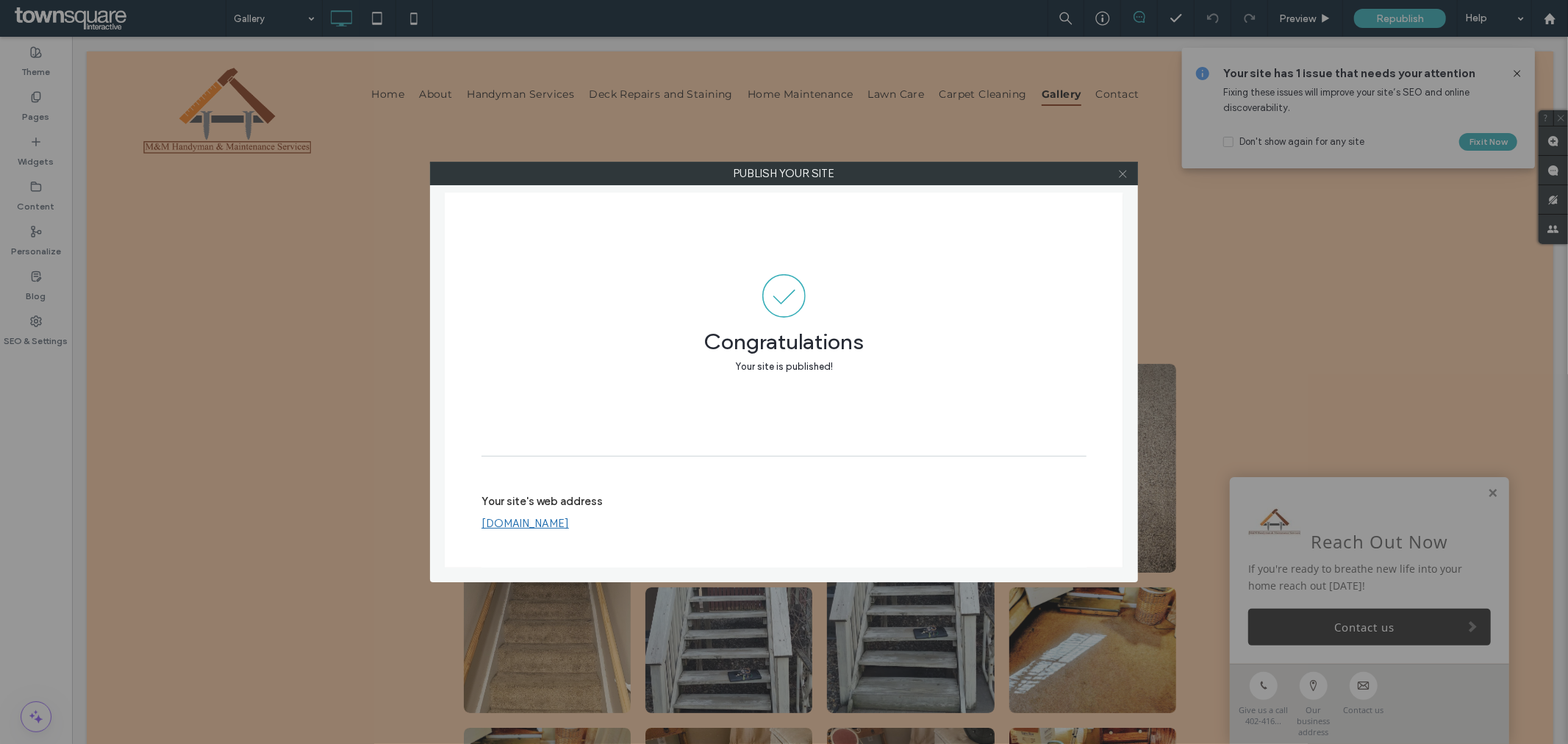
click at [1122, 177] on icon at bounding box center [1123, 173] width 11 height 11
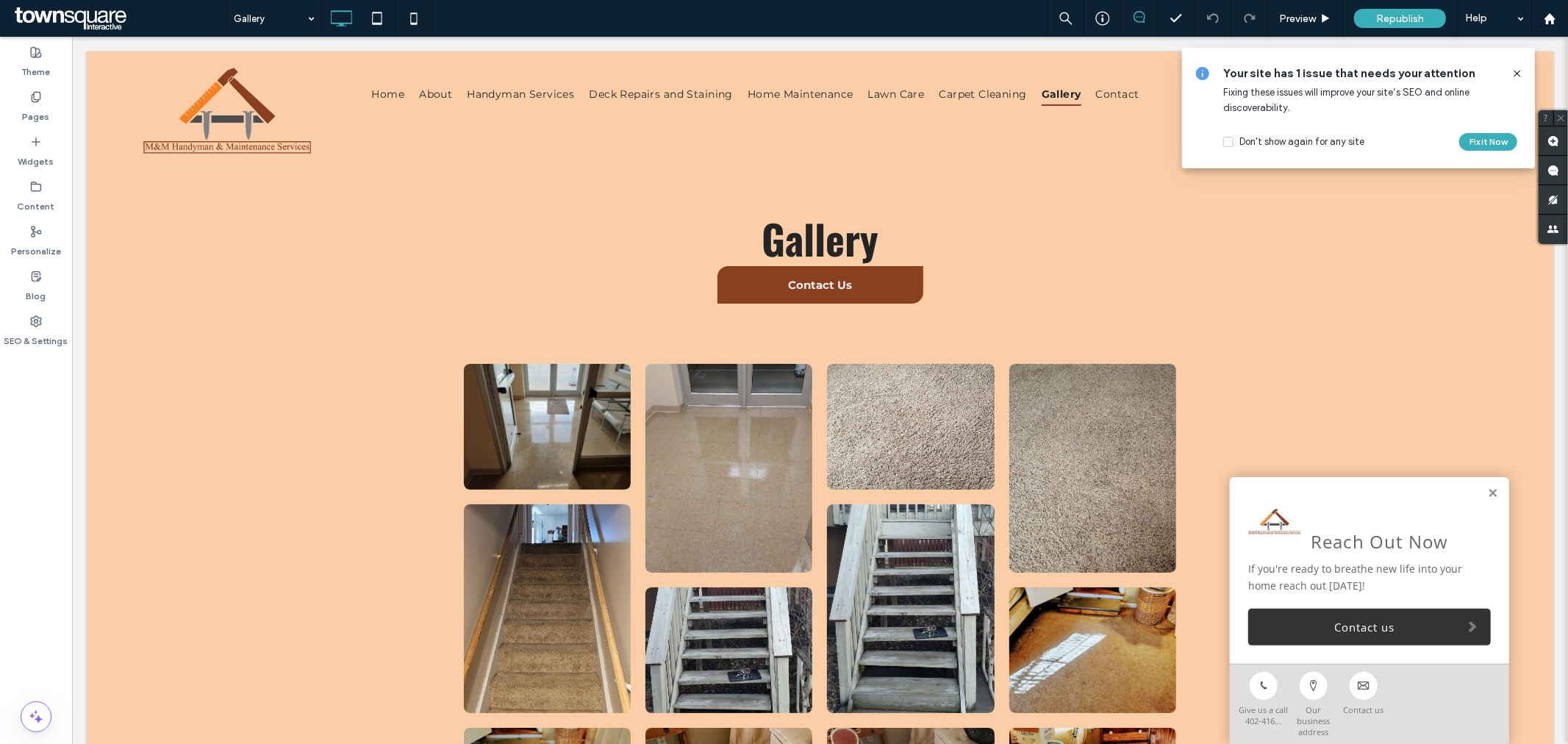
drag, startPoint x: 89, startPoint y: 11, endPoint x: 107, endPoint y: 2, distance: 20.1
click at [89, 11] on span at bounding box center [119, 18] width 215 height 29
